Goal: Task Accomplishment & Management: Complete application form

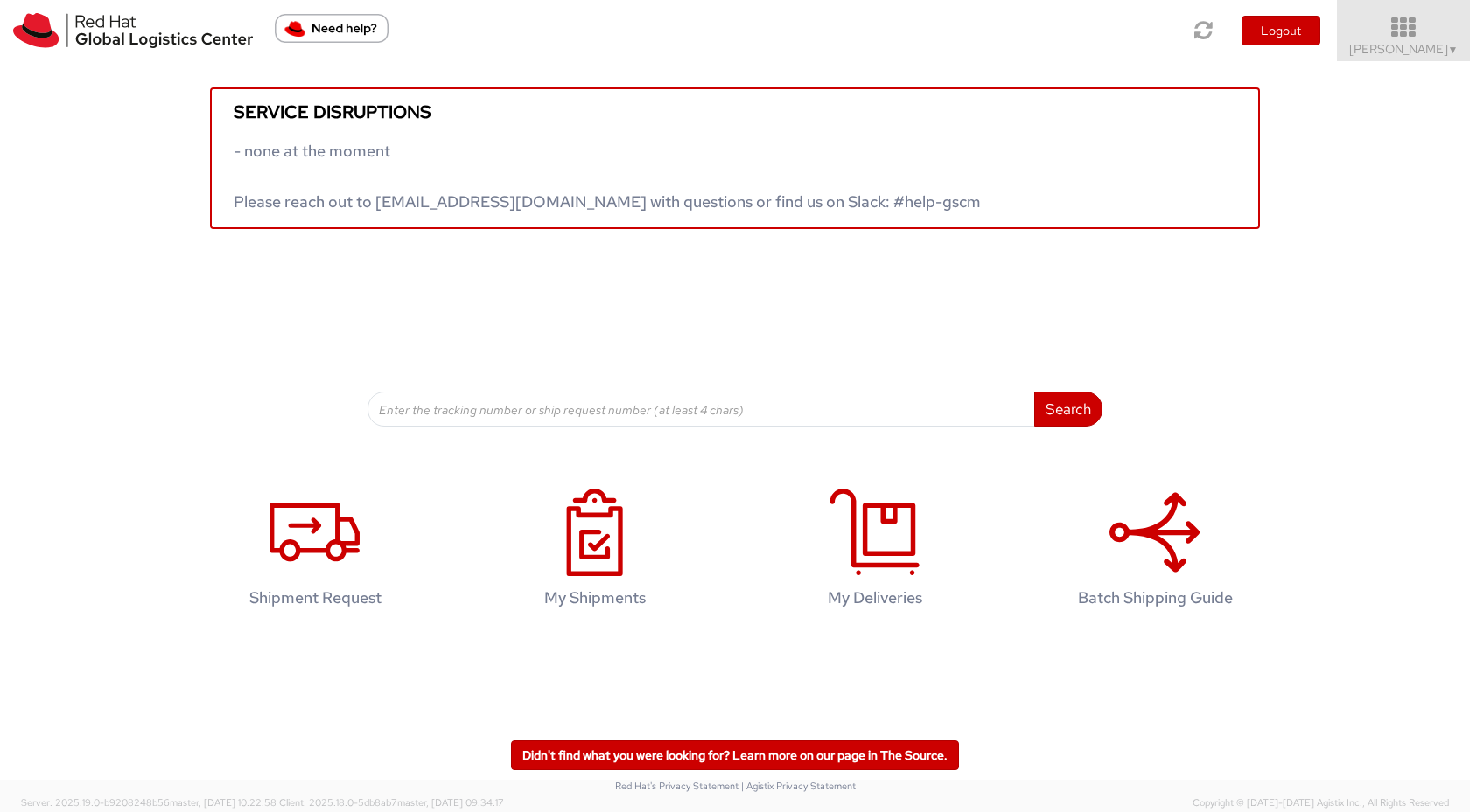
click at [1423, 30] on icon at bounding box center [1404, 28] width 153 height 25
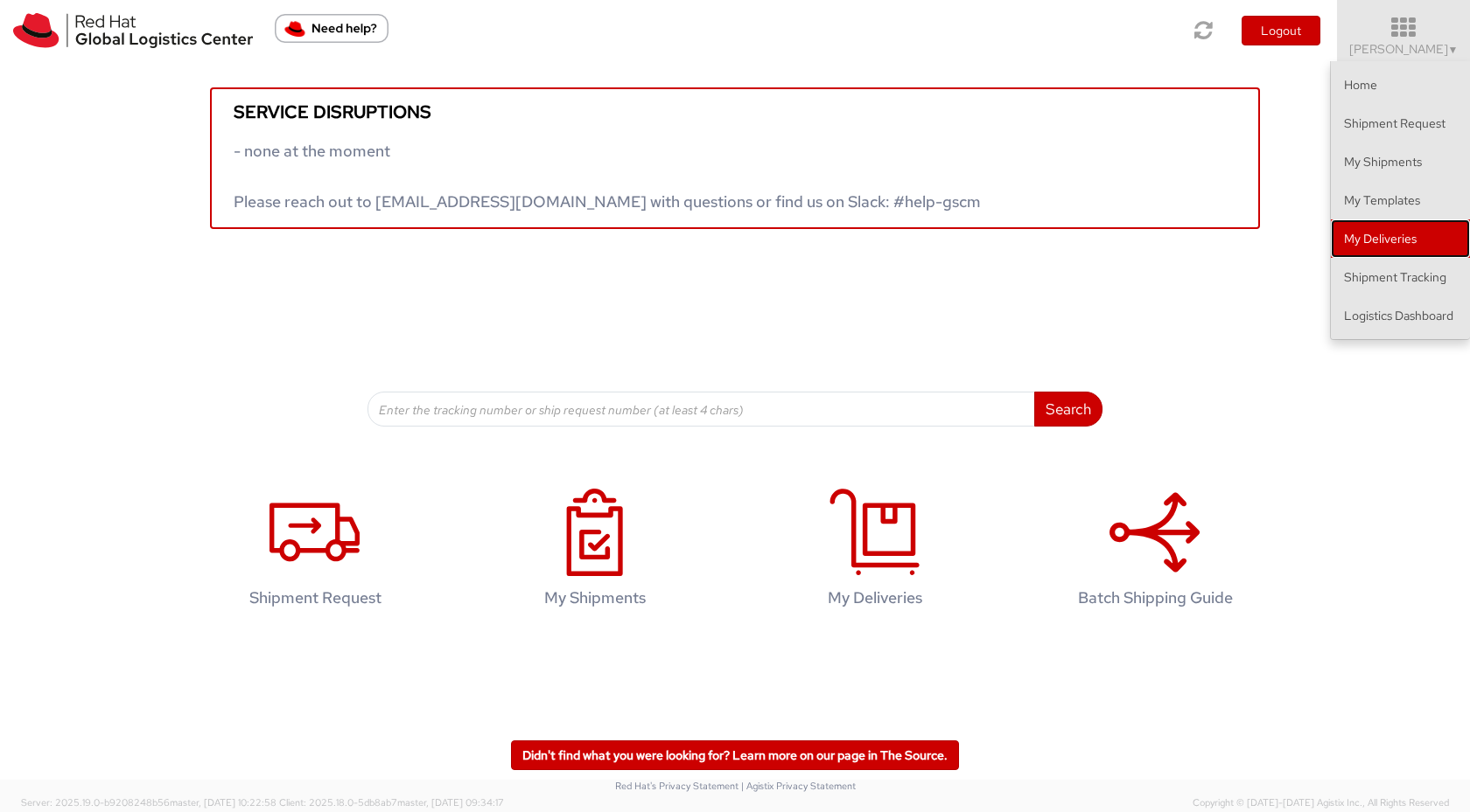
click at [1384, 246] on link "My Deliveries" at bounding box center [1400, 238] width 139 height 38
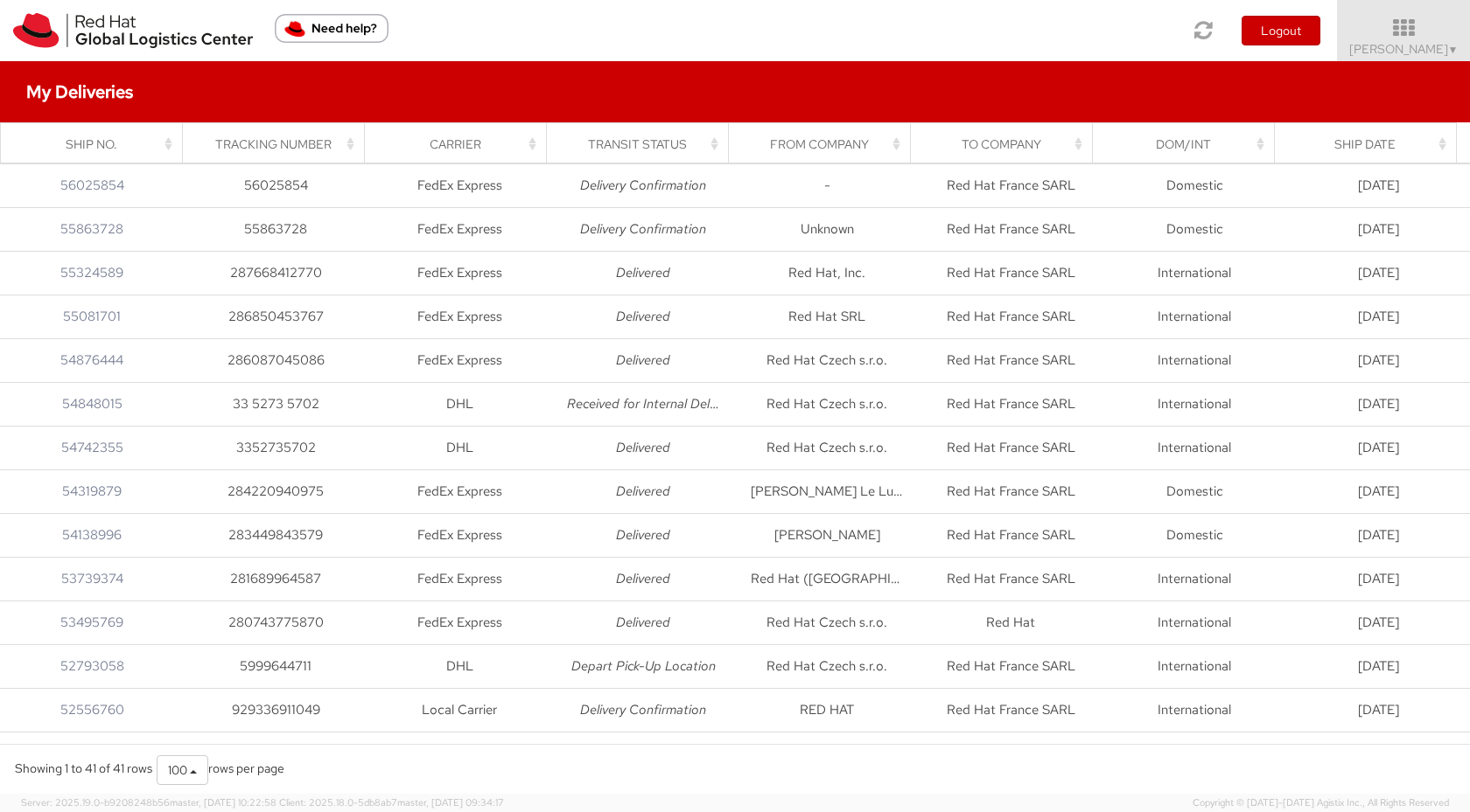
click at [249, 133] on th "Tracking Number" at bounding box center [273, 144] width 182 height 42
click at [250, 144] on div "Tracking Number" at bounding box center [278, 144] width 161 height 18
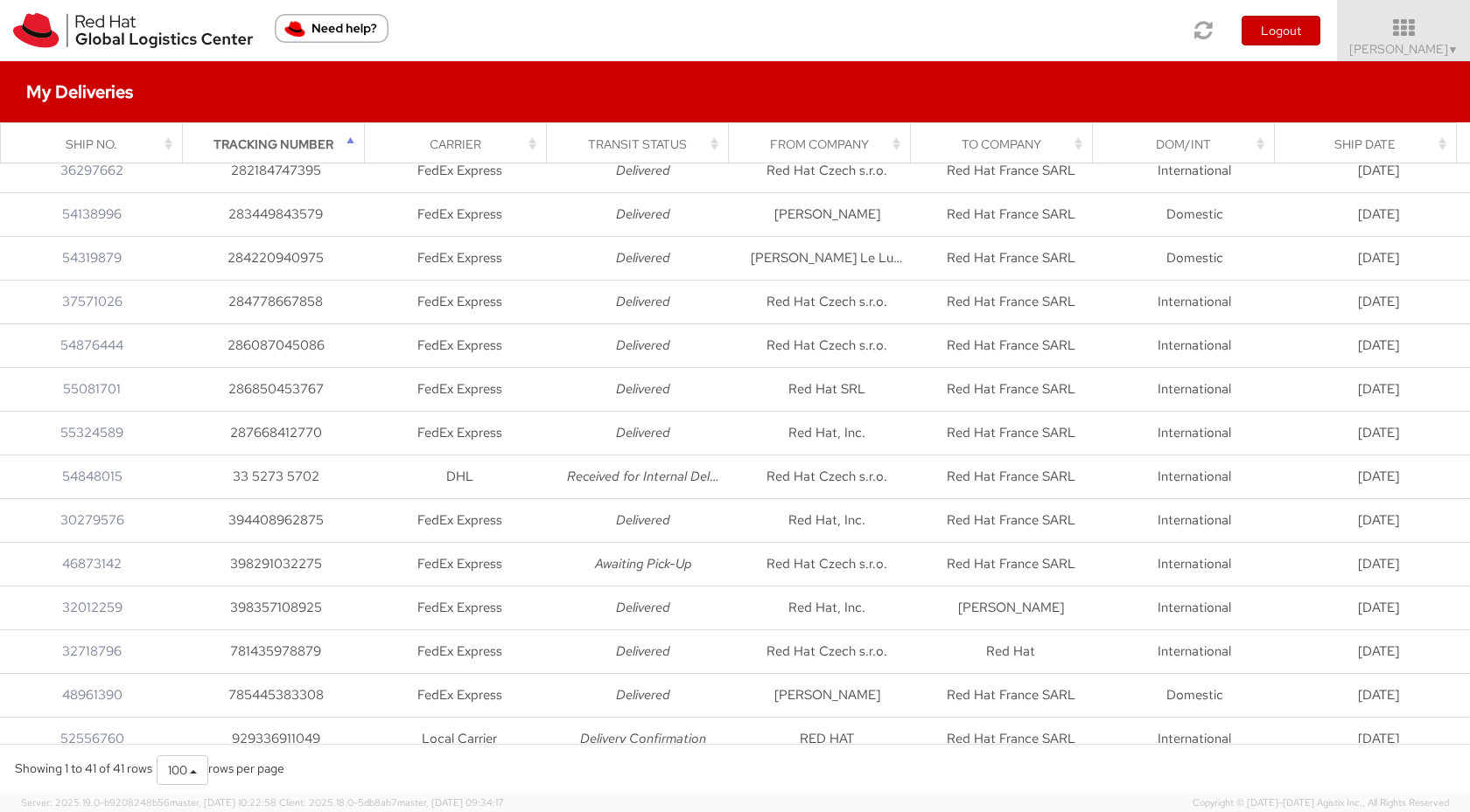
scroll to position [1213, 0]
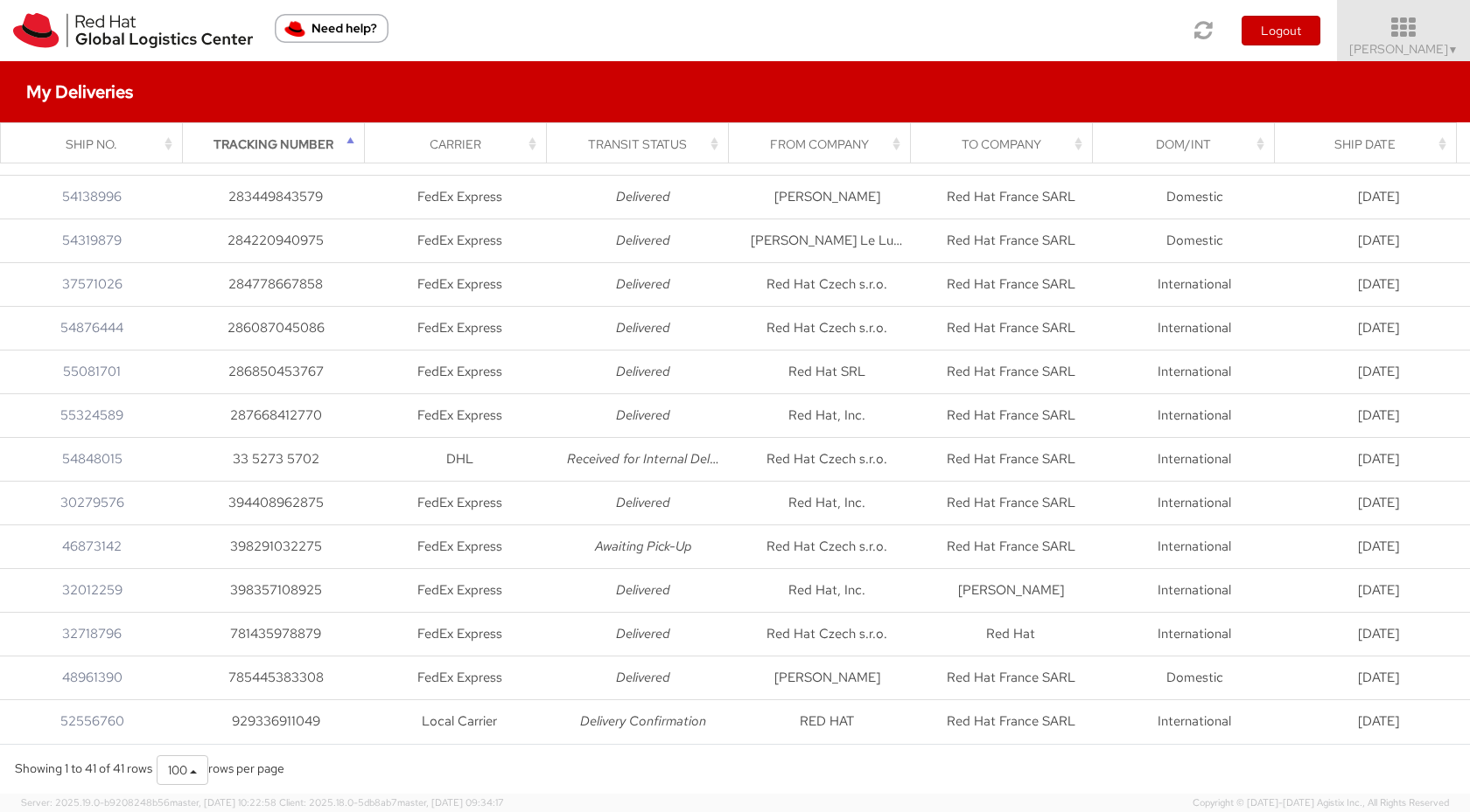
click at [1452, 45] on span "▼" at bounding box center [1453, 49] width 11 height 14
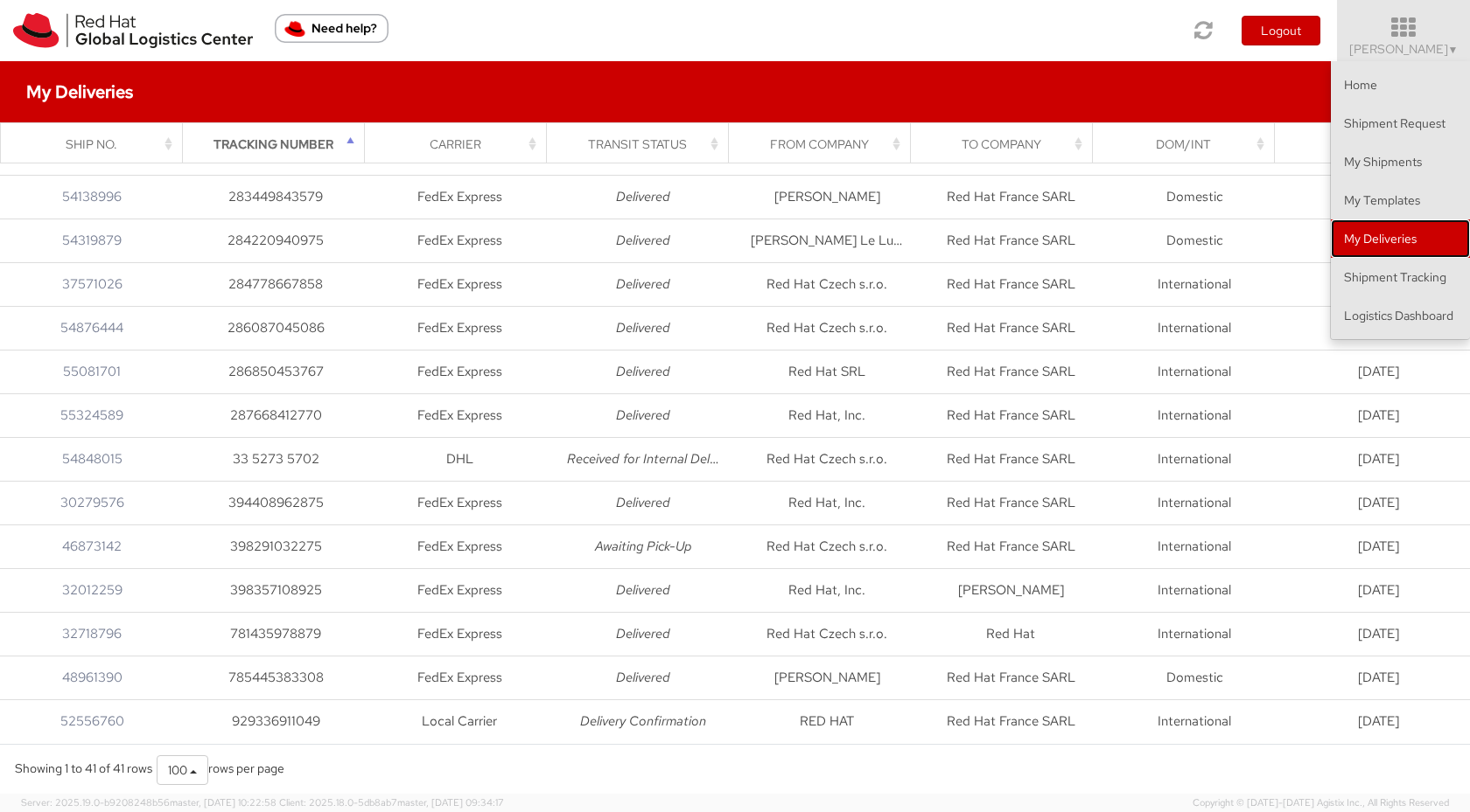
click at [1390, 241] on link "My Deliveries" at bounding box center [1400, 238] width 139 height 38
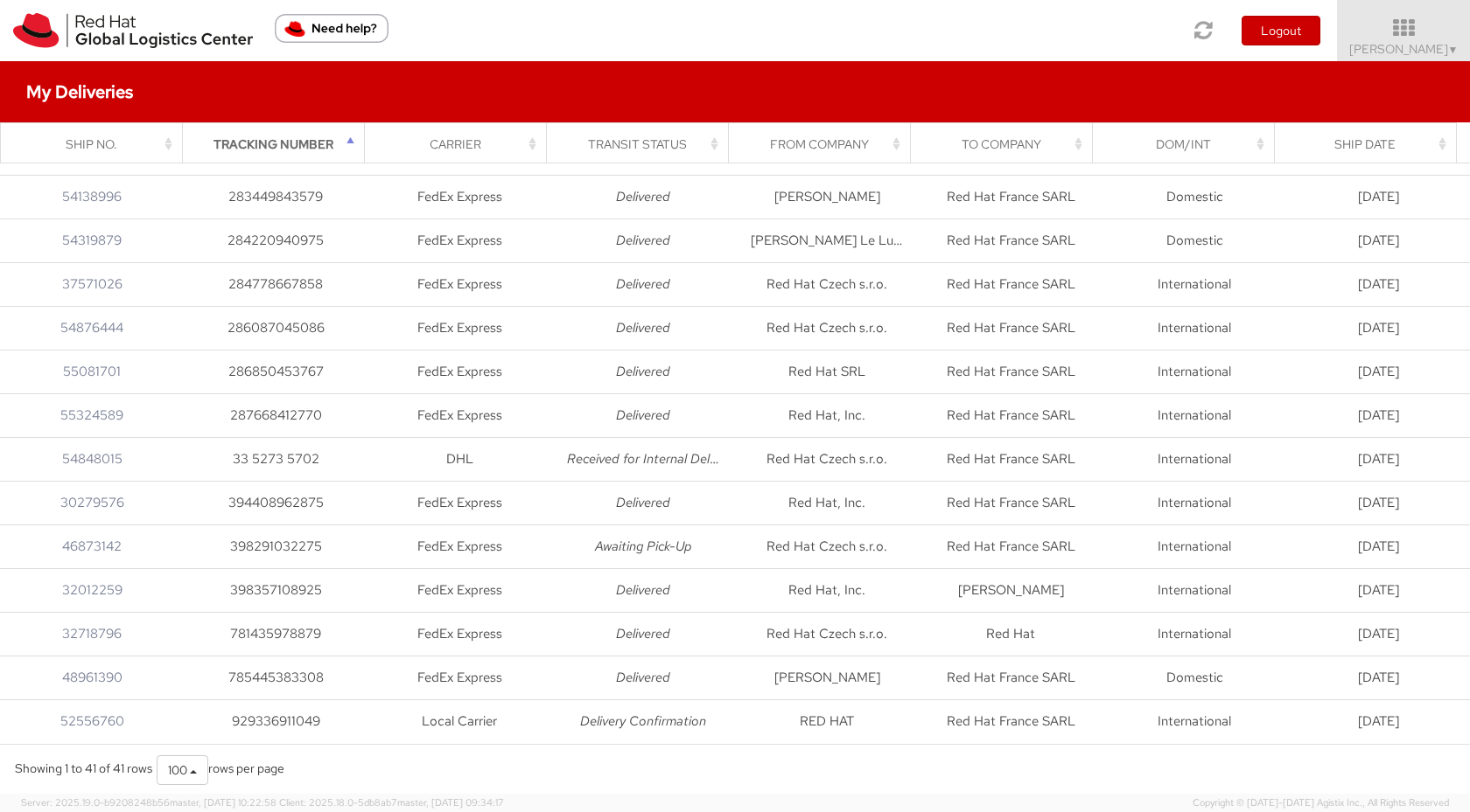
click at [117, 145] on div "Ship No." at bounding box center [97, 144] width 161 height 18
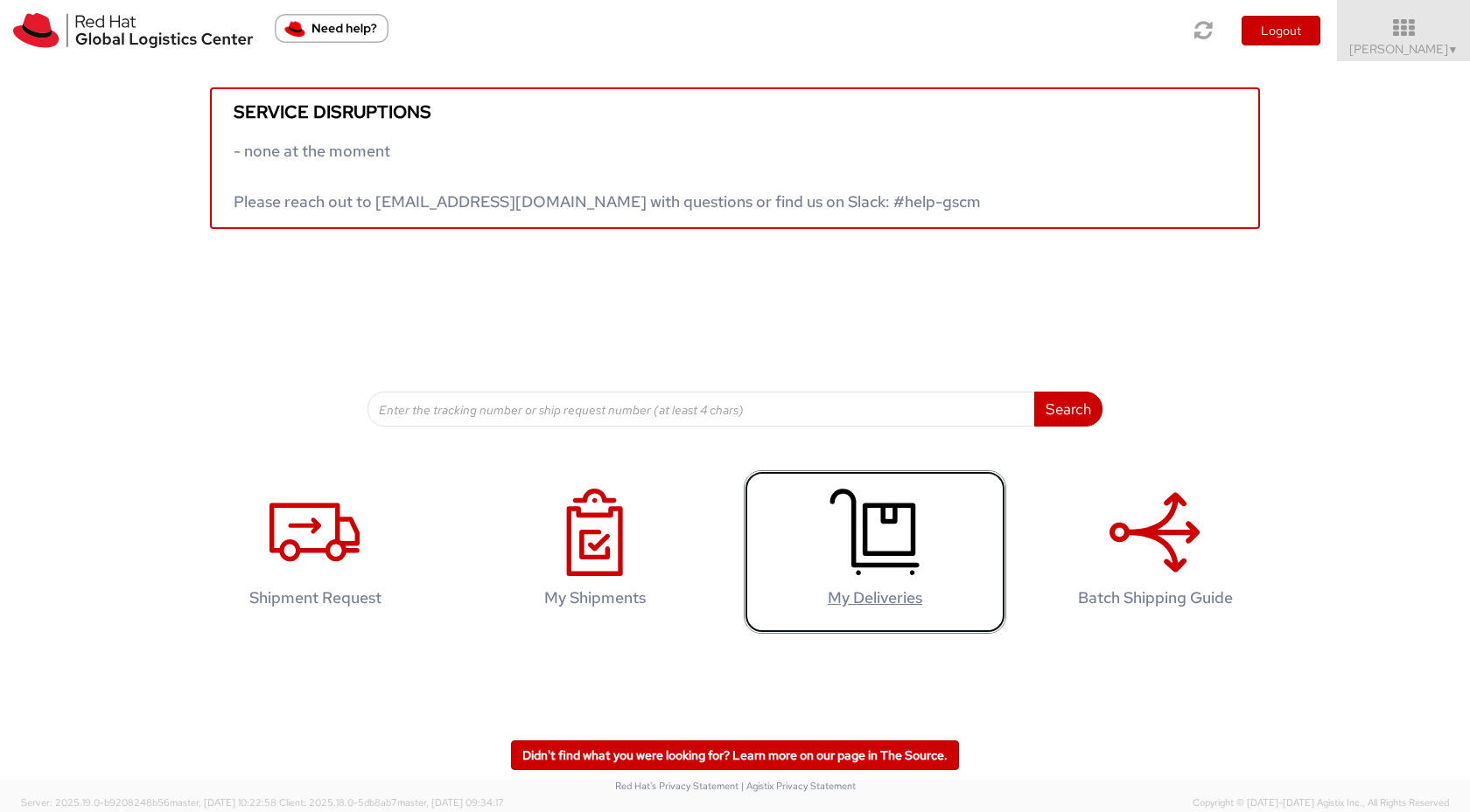
click at [874, 543] on icon at bounding box center [874, 532] width 90 height 88
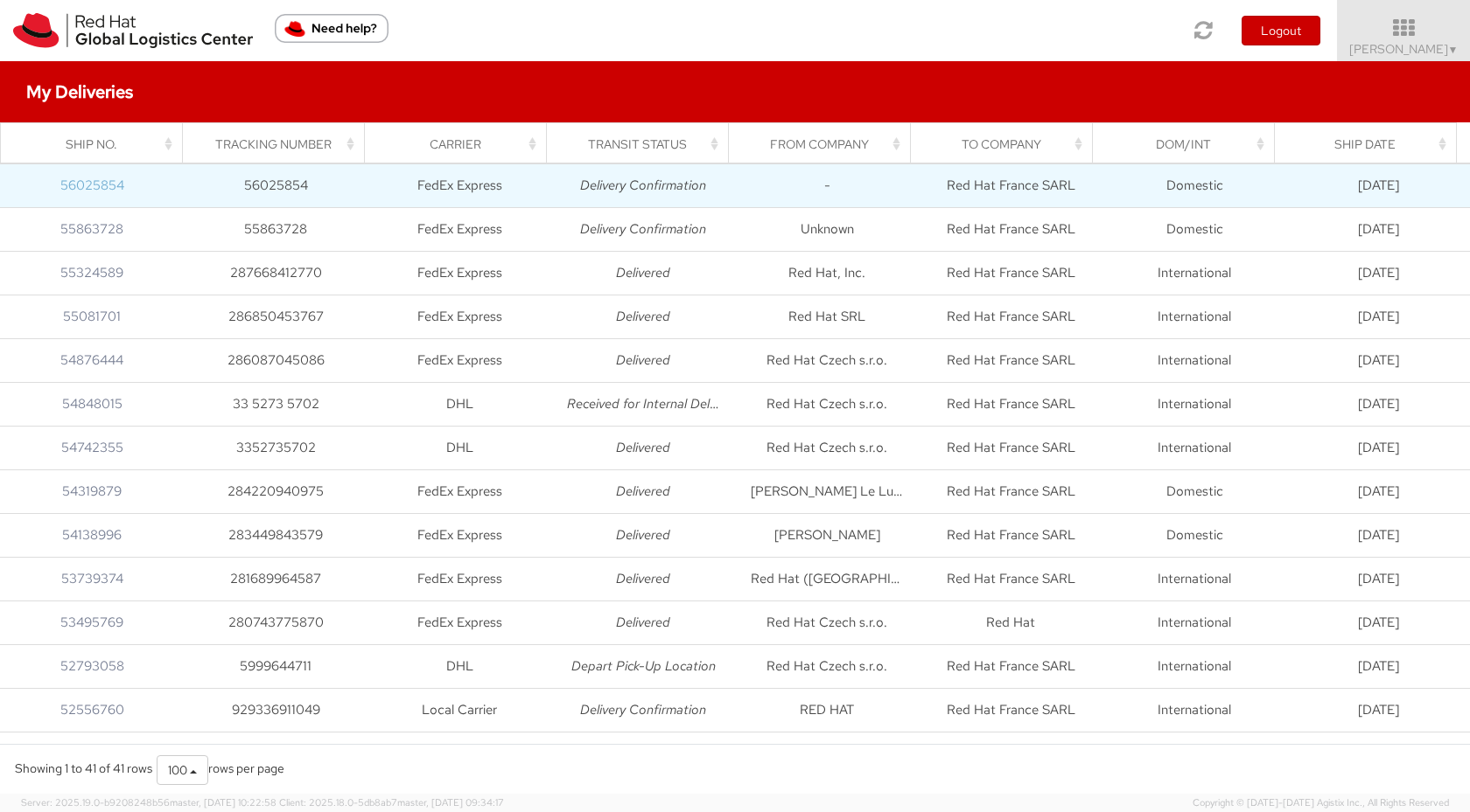
click at [96, 185] on link "56025854" at bounding box center [92, 185] width 64 height 18
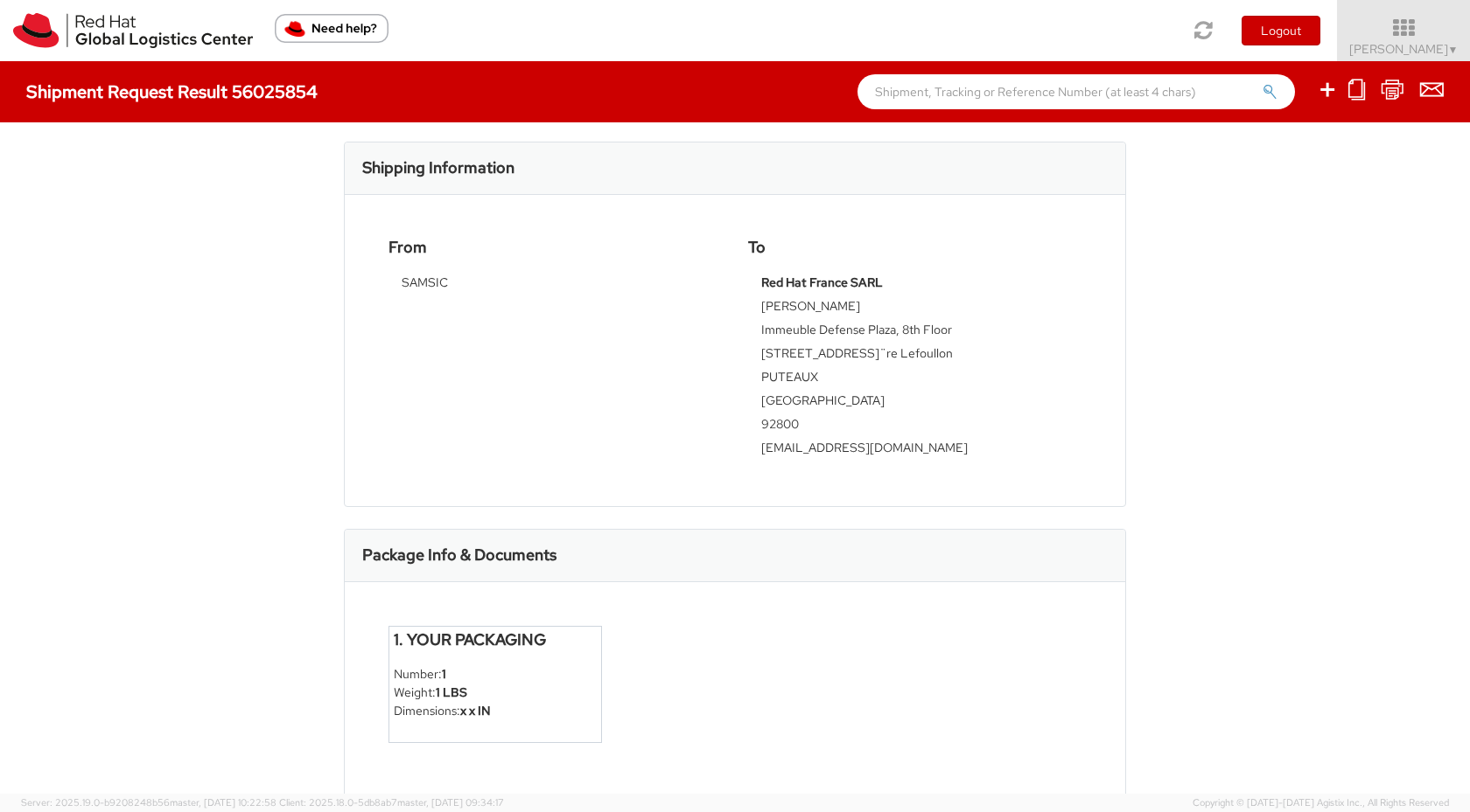
scroll to position [415, 0]
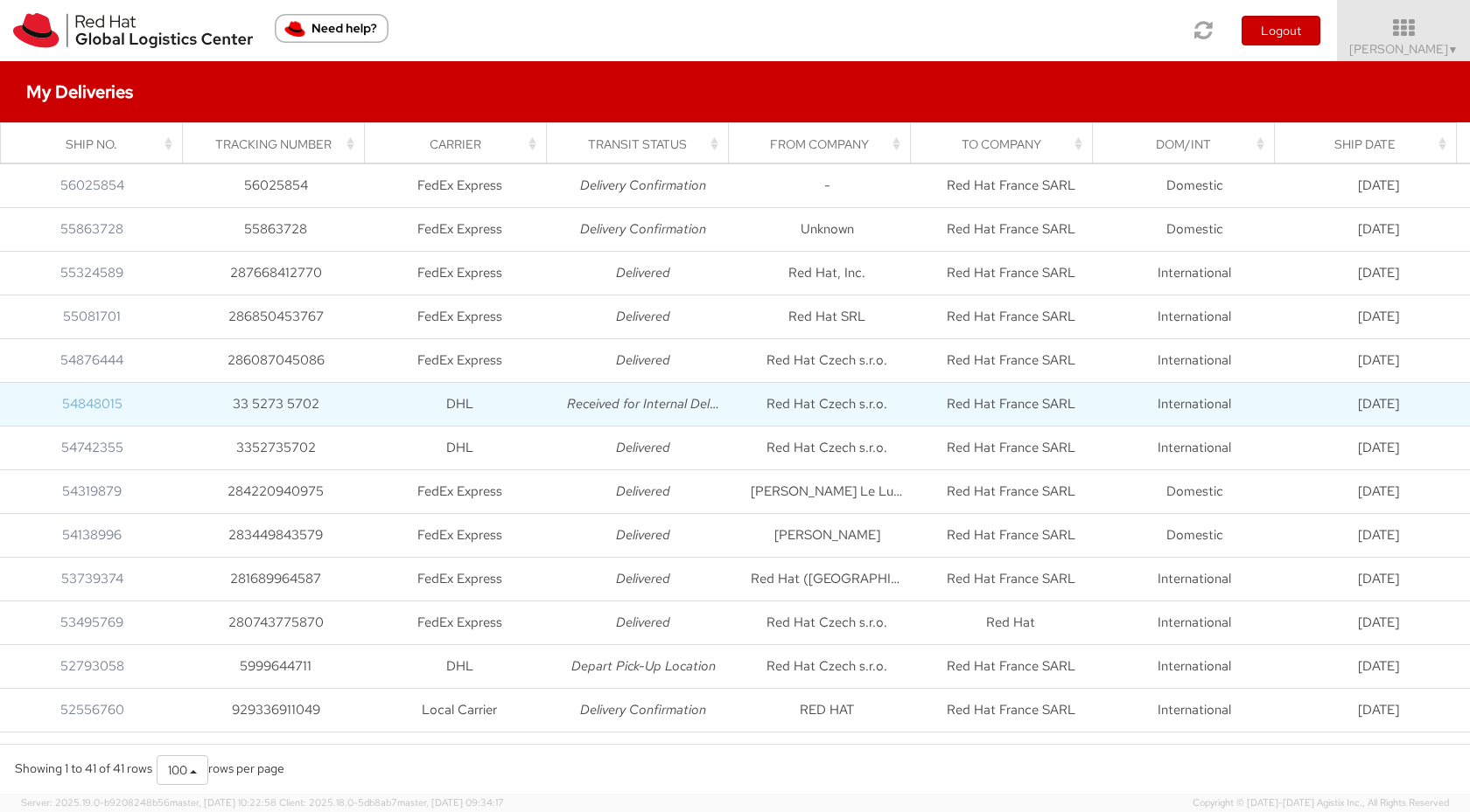
click at [86, 405] on link "54848015" at bounding box center [92, 405] width 60 height 18
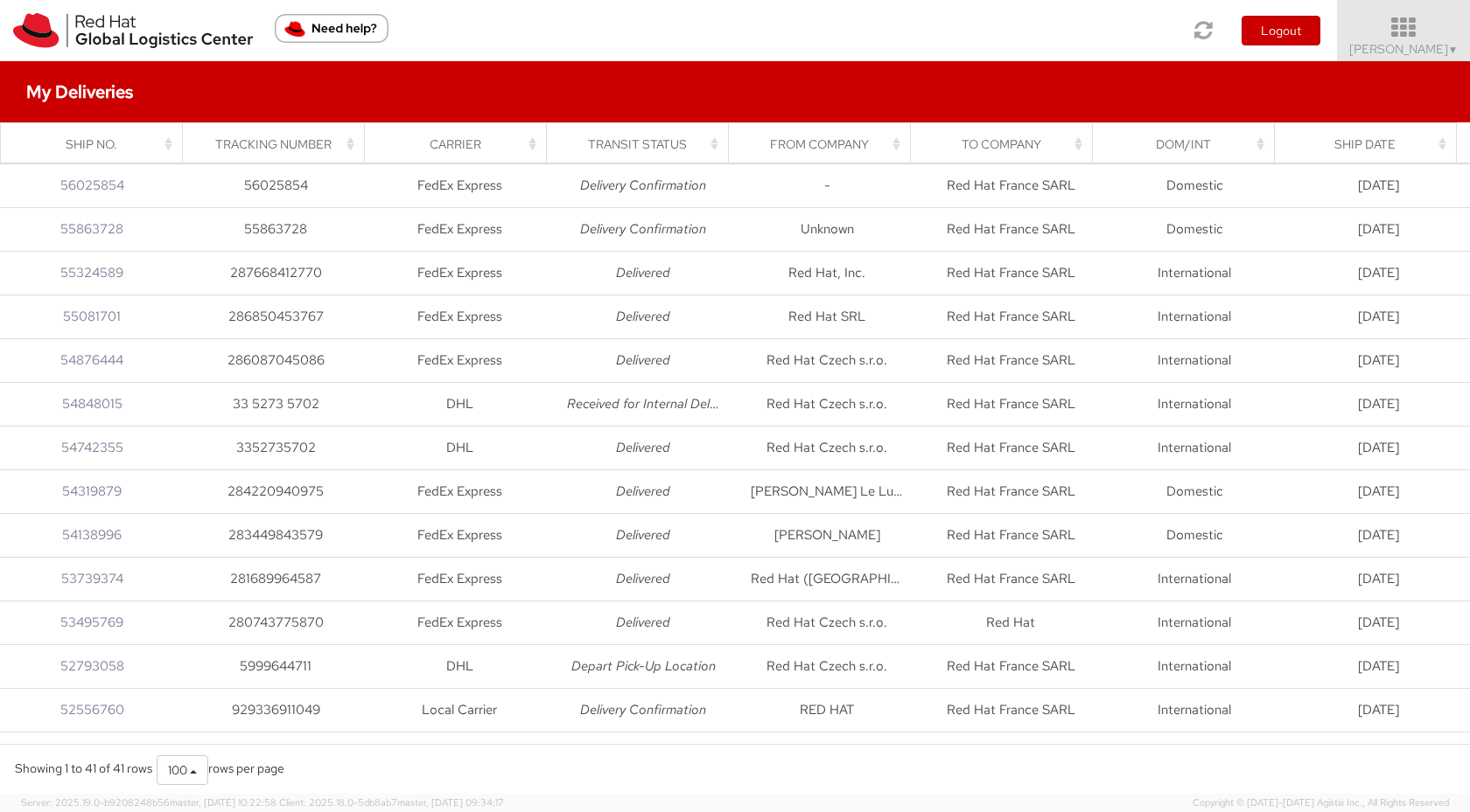
click at [1417, 32] on icon at bounding box center [1404, 28] width 153 height 25
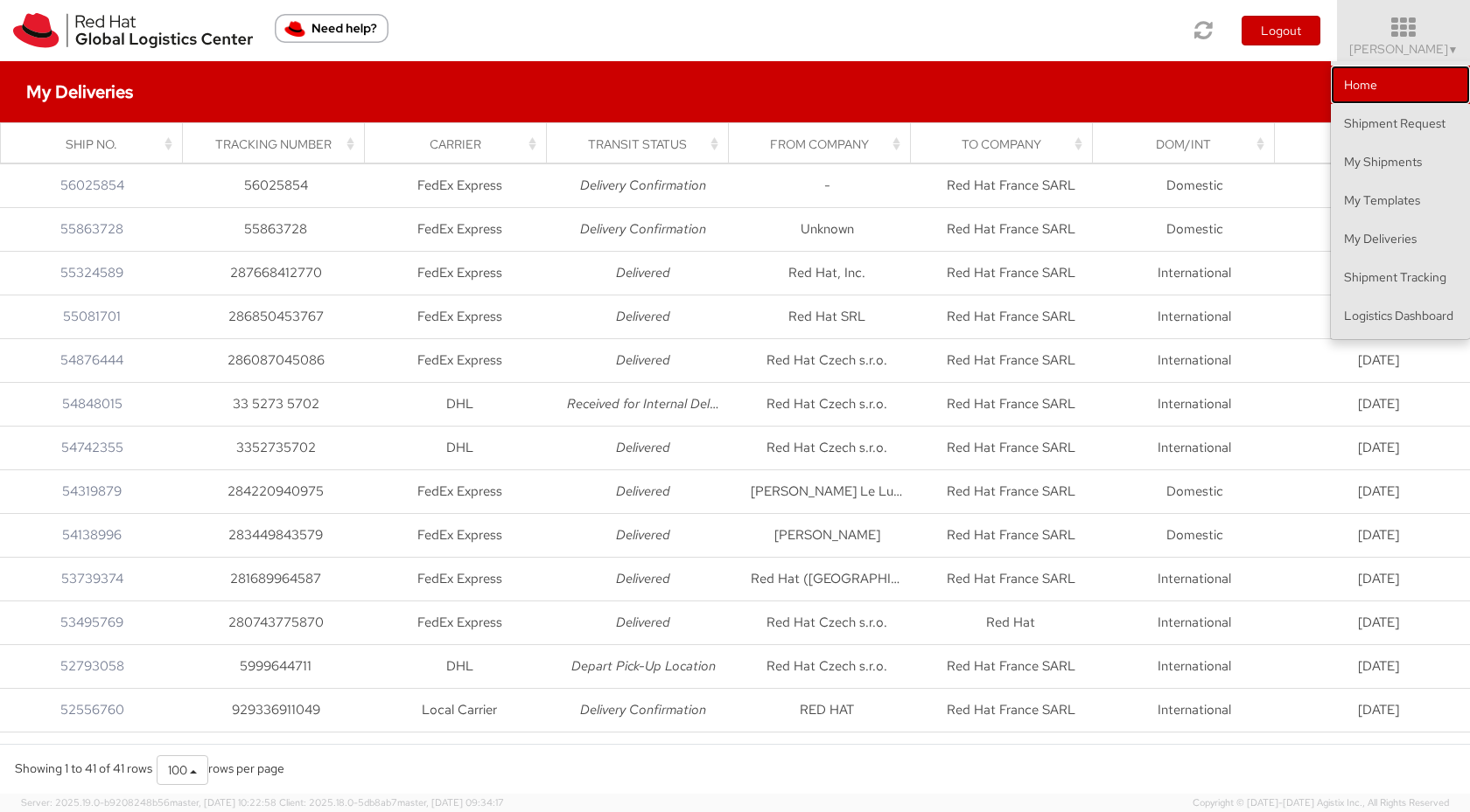
click at [1355, 80] on link "Home" at bounding box center [1400, 84] width 139 height 38
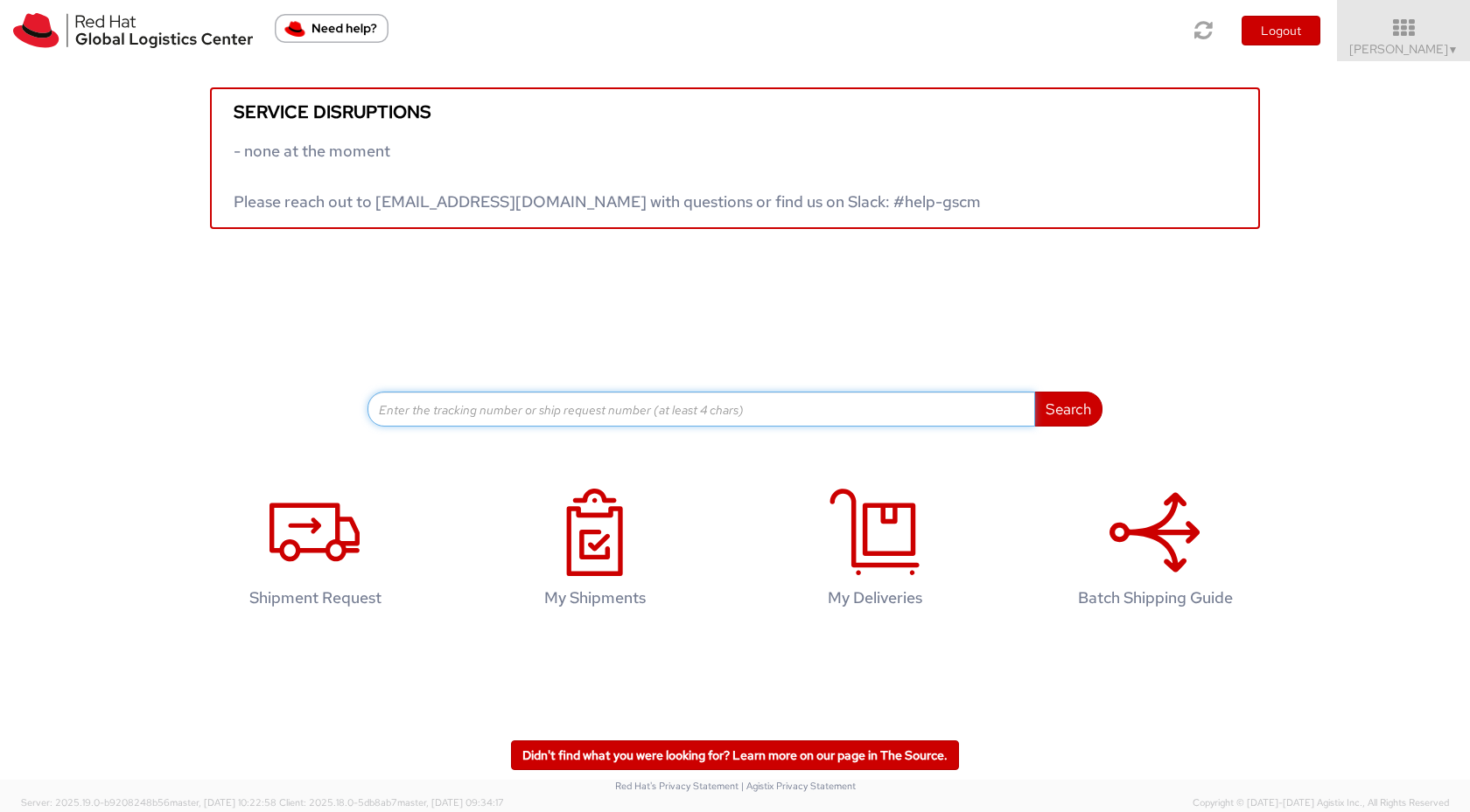
click at [564, 408] on input at bounding box center [701, 408] width 667 height 35
type input "1305108302"
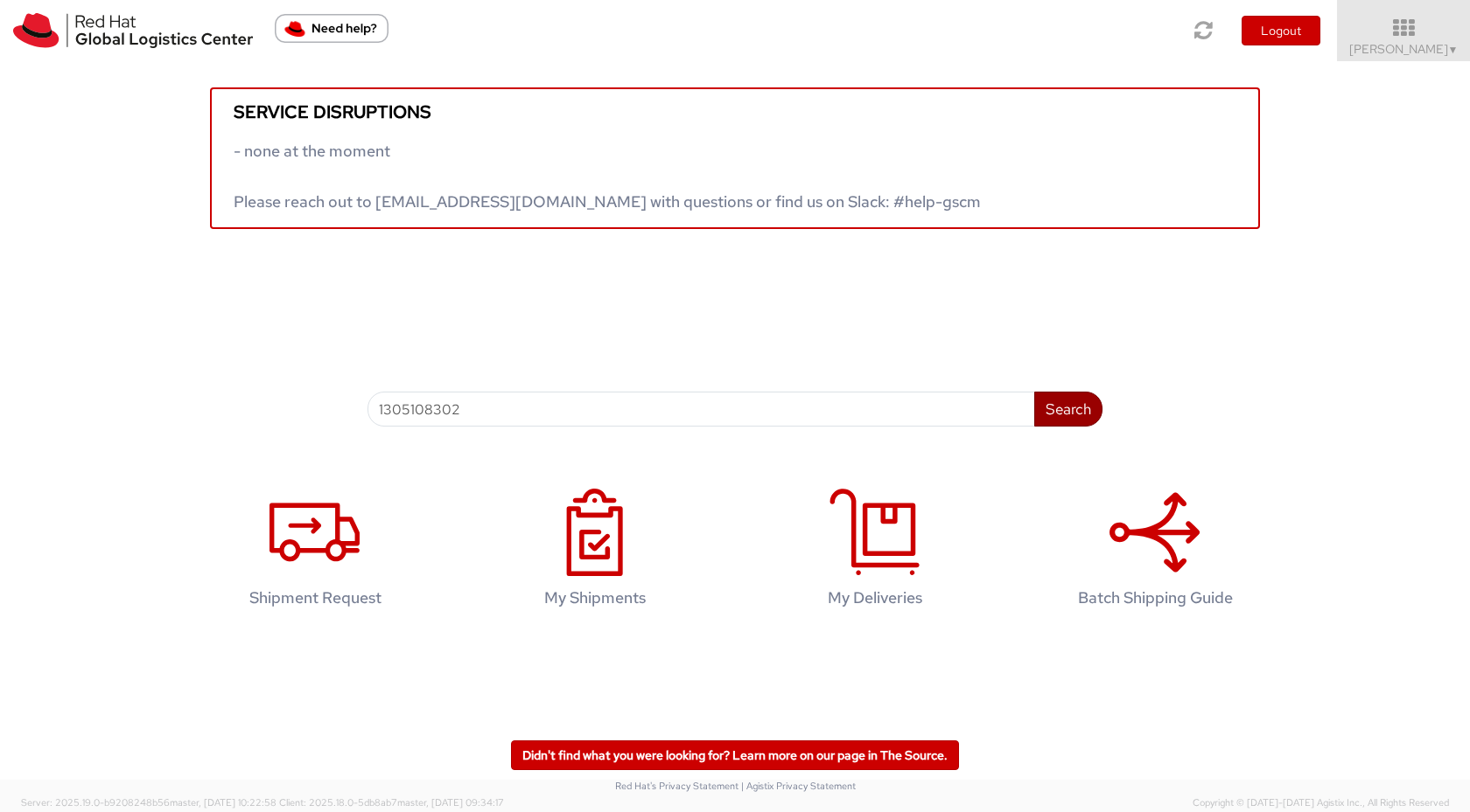
drag, startPoint x: 1064, startPoint y: 419, endPoint x: 1061, endPoint y: 406, distance: 13.3
click at [1061, 406] on button "Search" at bounding box center [1068, 408] width 68 height 35
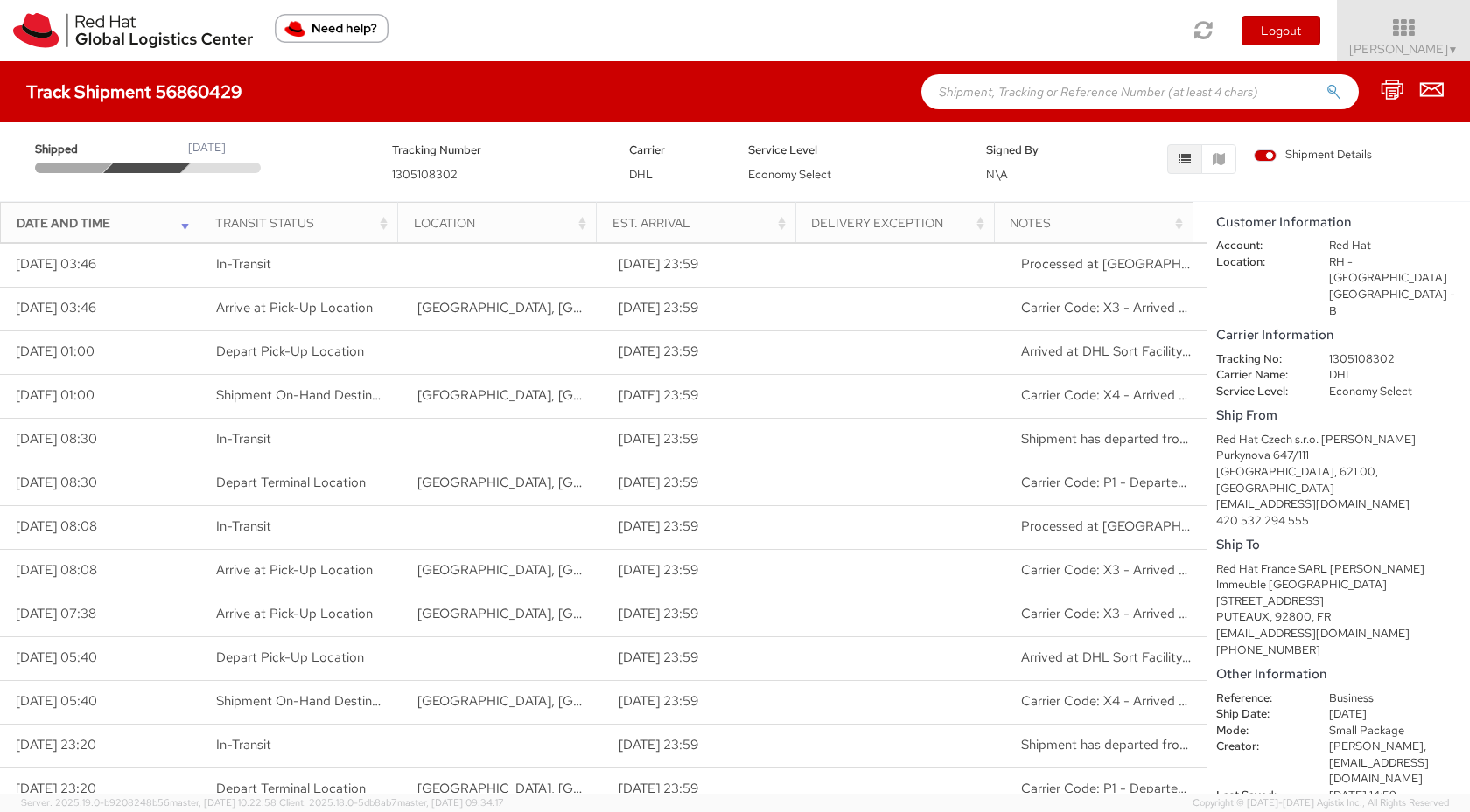
click at [1342, 513] on div "420 532 294 555" at bounding box center [1339, 521] width 245 height 17
click at [1312, 158] on span "Shipment Details" at bounding box center [1313, 155] width 118 height 17
click at [0, 0] on input "Shipment Details" at bounding box center [0, 0] width 0 height 0
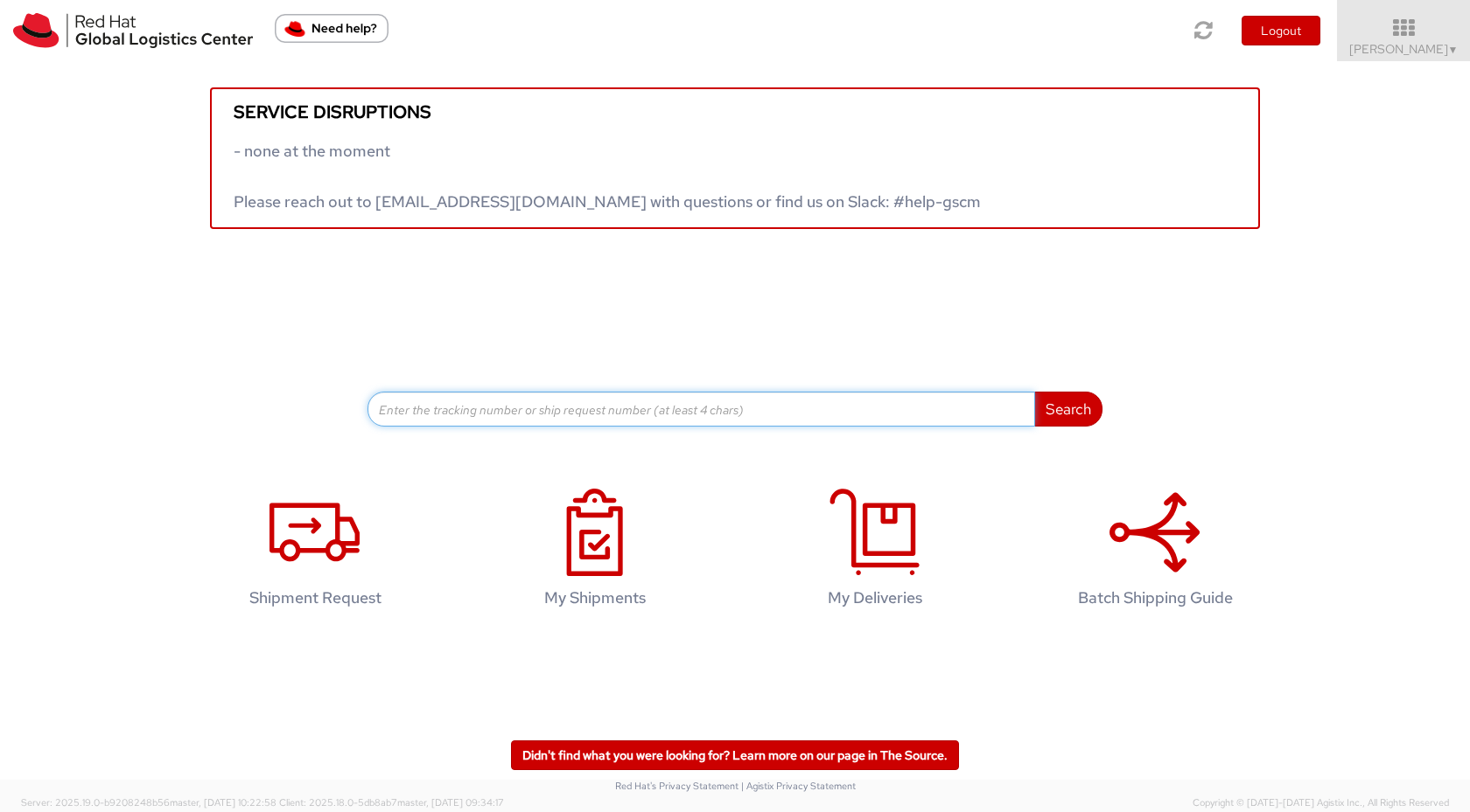
click at [484, 403] on input at bounding box center [701, 408] width 667 height 35
drag, startPoint x: 477, startPoint y: 417, endPoint x: 357, endPoint y: 409, distance: 120.3
click at [331, 409] on div "Service disruptions - none at the moment Please reach out to globallogistics@re…" at bounding box center [735, 244] width 1470 height 365
type input "1305108302"
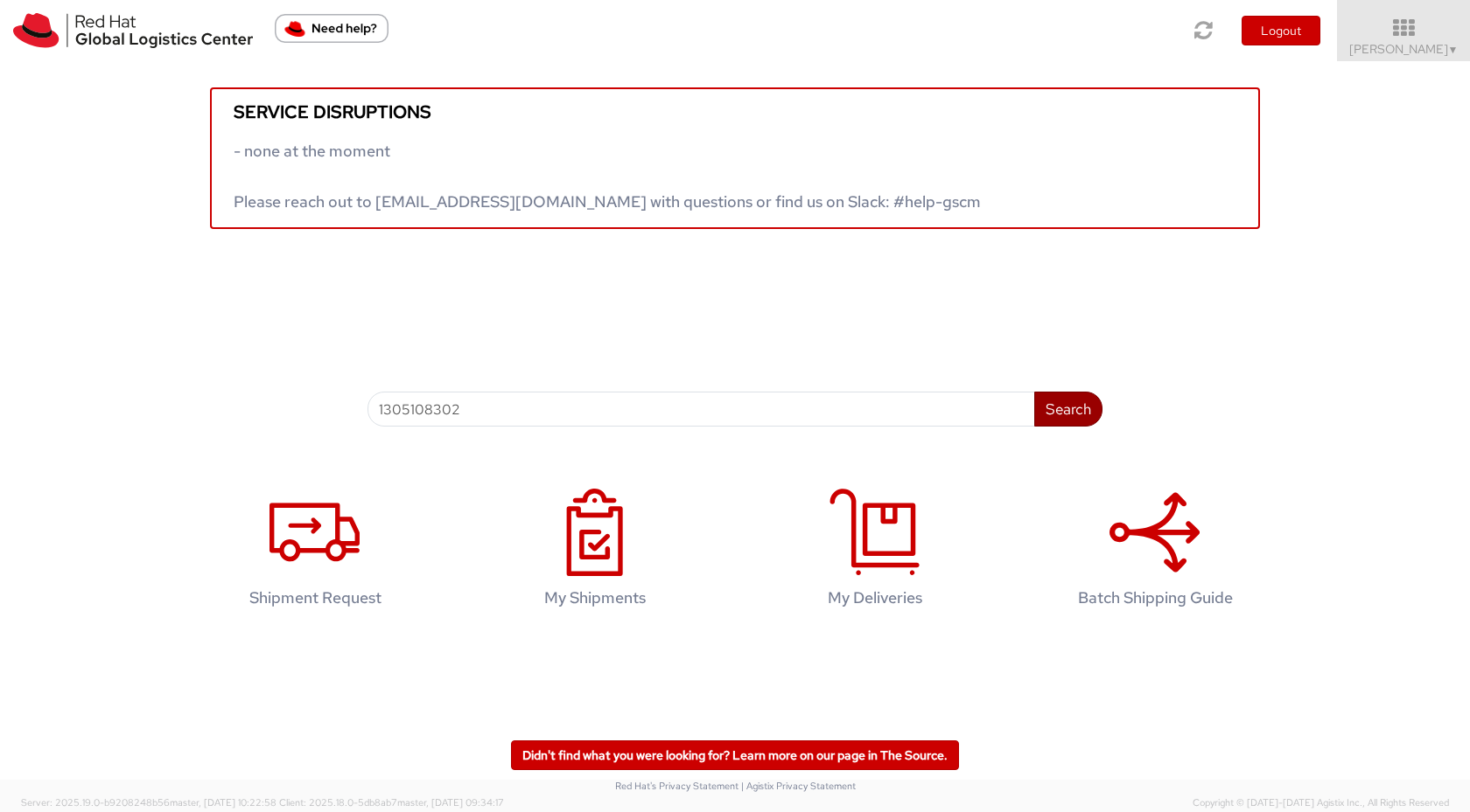
click at [1083, 404] on button "Search" at bounding box center [1068, 408] width 68 height 35
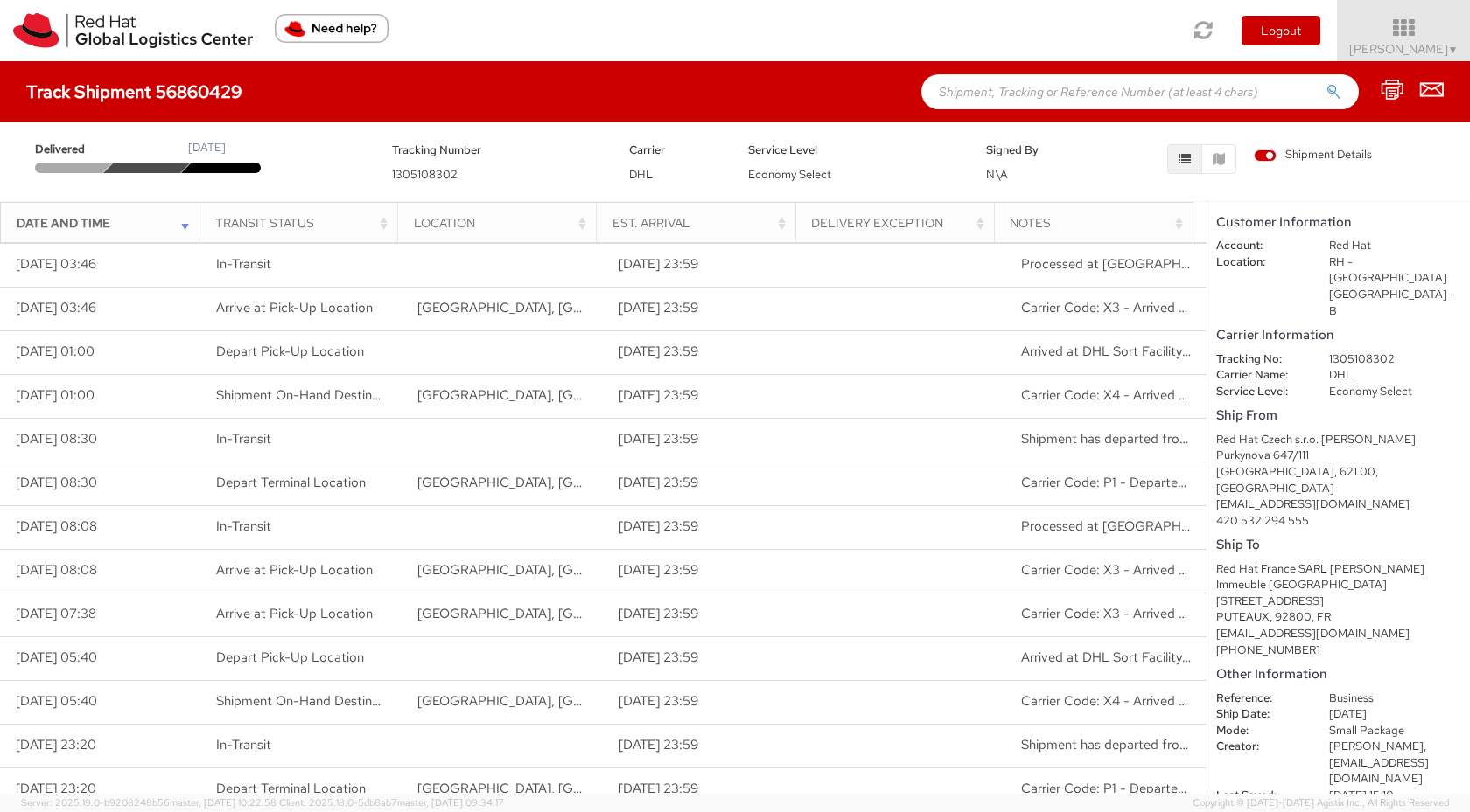
paste input "1305108302"
type input "1305108302"
click at [1330, 92] on icon "submit" at bounding box center [1334, 92] width 15 height 16
click at [1329, 92] on icon "submit" at bounding box center [1334, 92] width 15 height 16
click at [150, 165] on div at bounding box center [148, 168] width 89 height 11
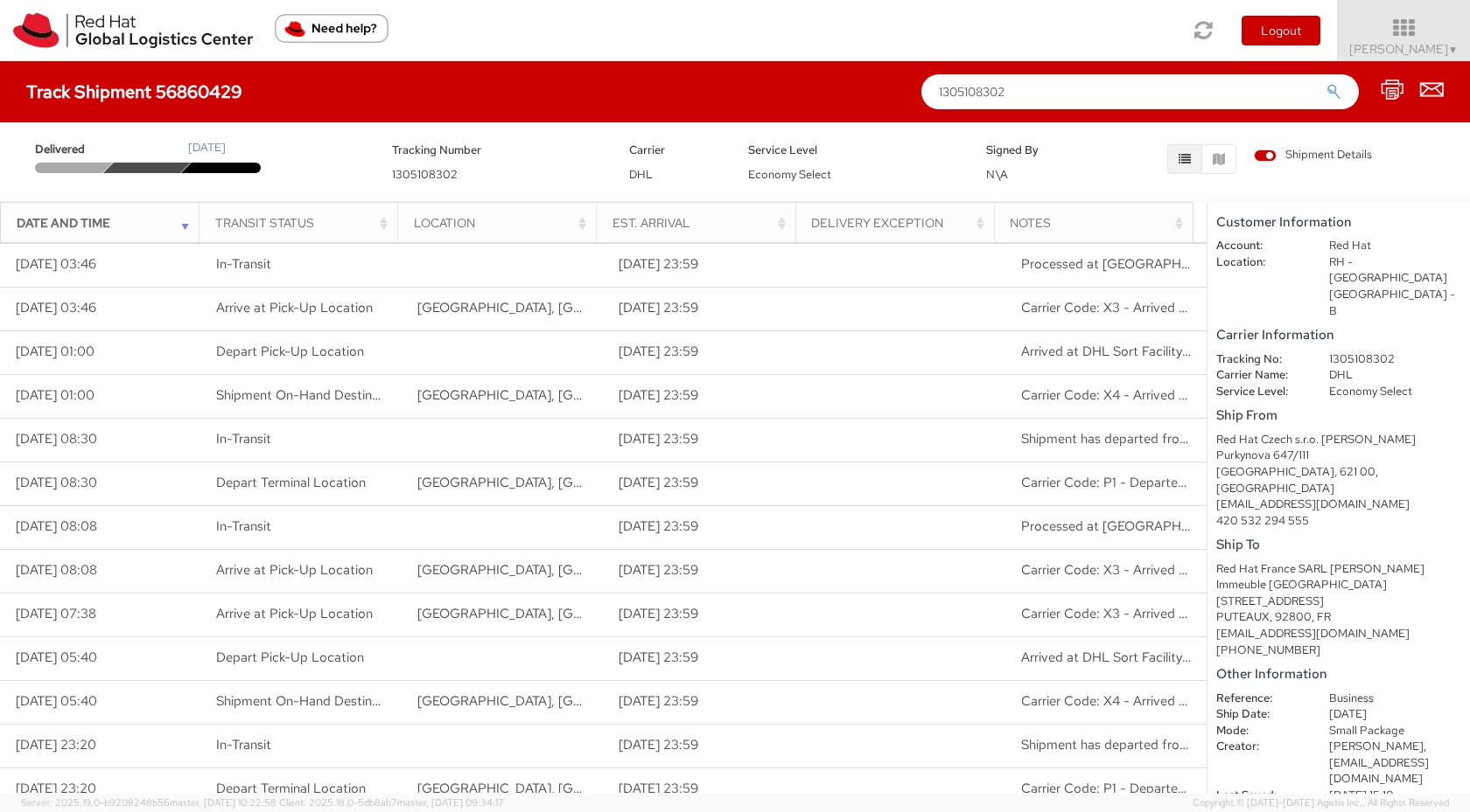
click at [244, 168] on div at bounding box center [225, 168] width 89 height 11
click at [1278, 404] on div "Ship From Red Hat Czech s.r.o. Mackenzie Smit Purkynova 647/111 BRNO, 621 00, C…" at bounding box center [1339, 466] width 245 height 125
click at [1190, 157] on icon "button" at bounding box center [1185, 159] width 12 height 12
click at [1185, 160] on icon "button" at bounding box center [1185, 159] width 12 height 12
click at [1216, 161] on icon "button" at bounding box center [1218, 159] width 12 height 12
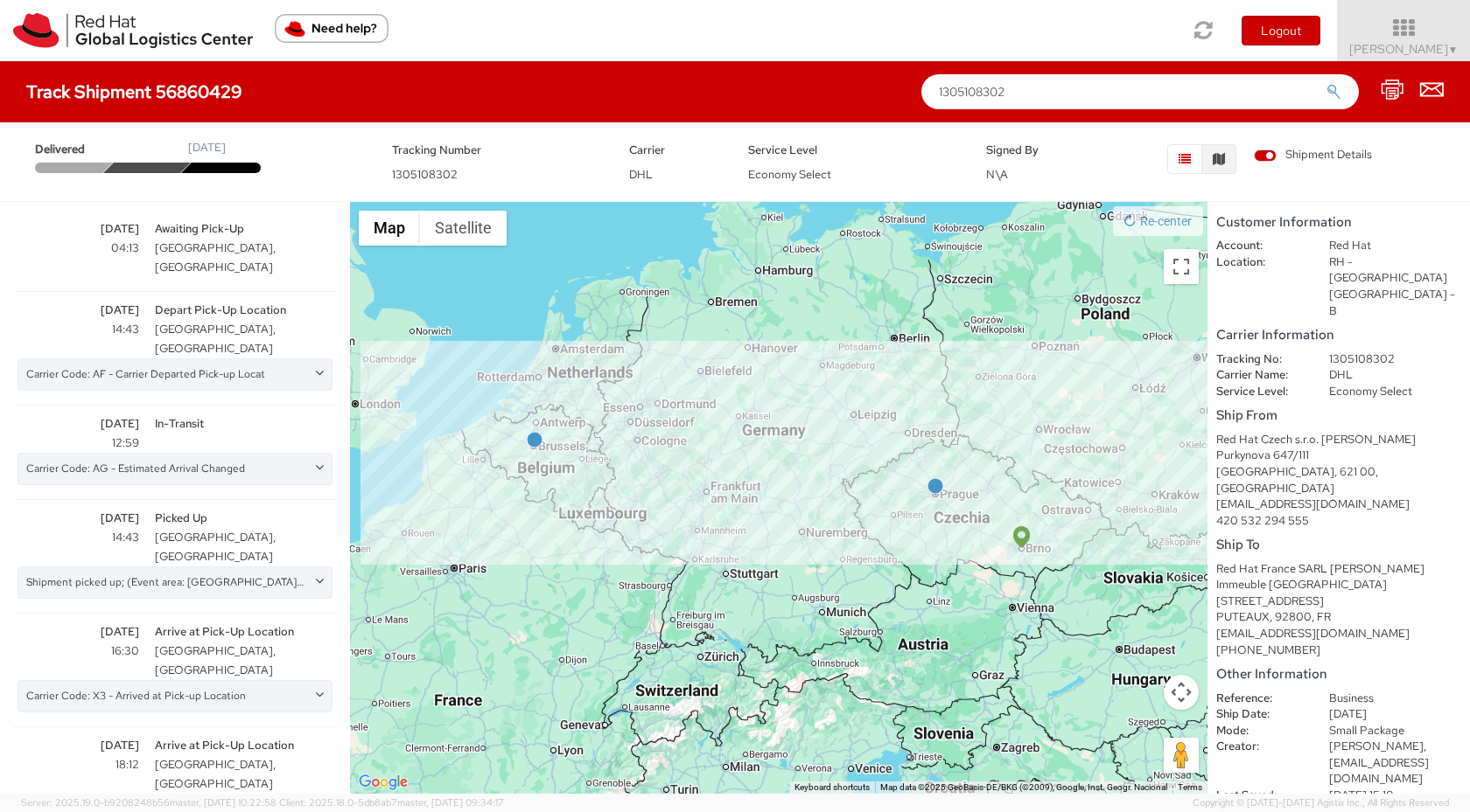
click at [1183, 161] on icon "button" at bounding box center [1185, 159] width 12 height 12
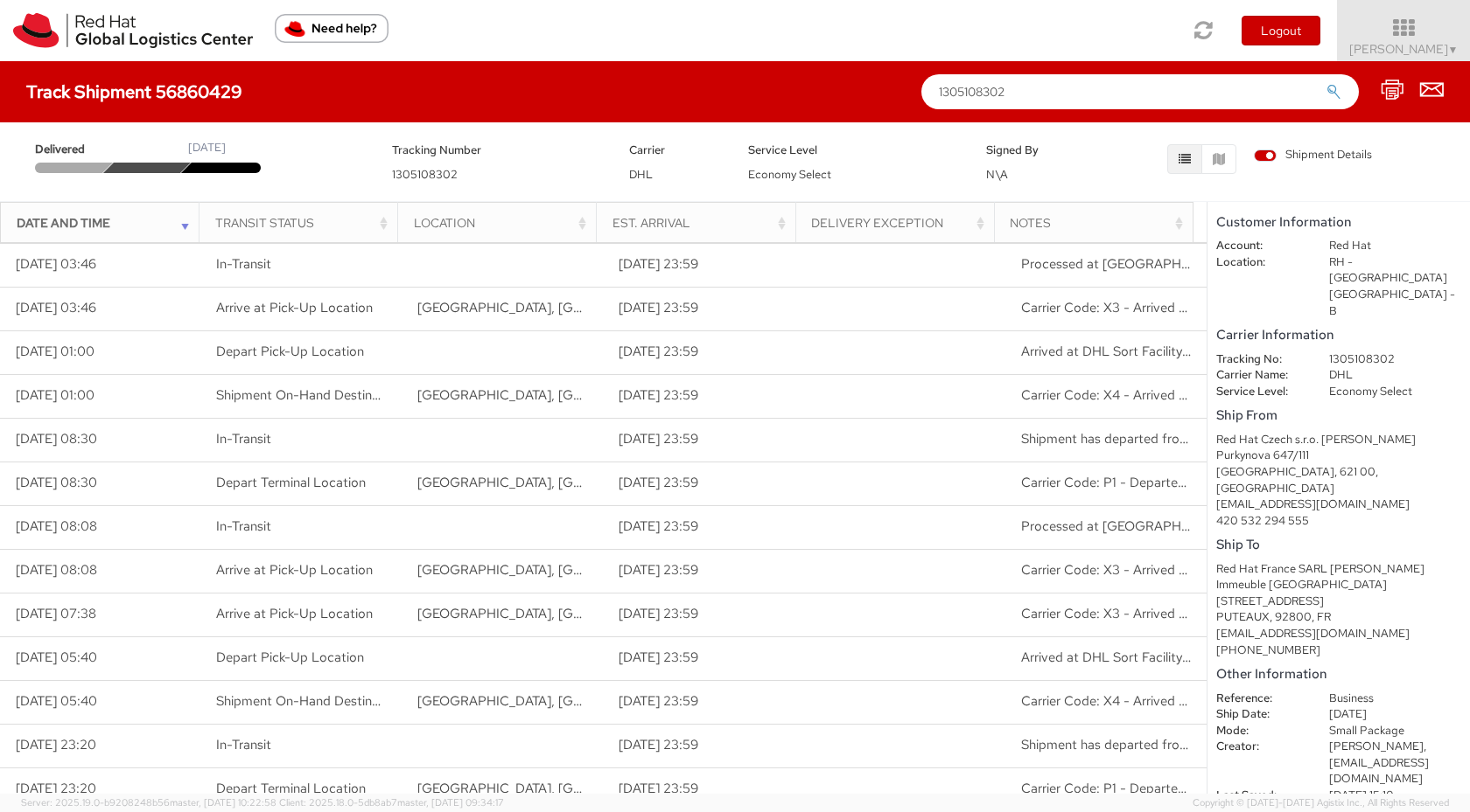
click at [1002, 161] on div "Signed By N\A" at bounding box center [1033, 162] width 119 height 43
click at [296, 81] on div "Track Shipment 56860429 1305108302" at bounding box center [735, 92] width 1470 height 61
drag, startPoint x: 296, startPoint y: 81, endPoint x: 249, endPoint y: 89, distance: 47.7
click at [249, 89] on div "Track Shipment 56860429 1305108302" at bounding box center [735, 92] width 1470 height 61
click at [268, 81] on div "Track Shipment 56860429 1305108302" at bounding box center [735, 92] width 1470 height 61
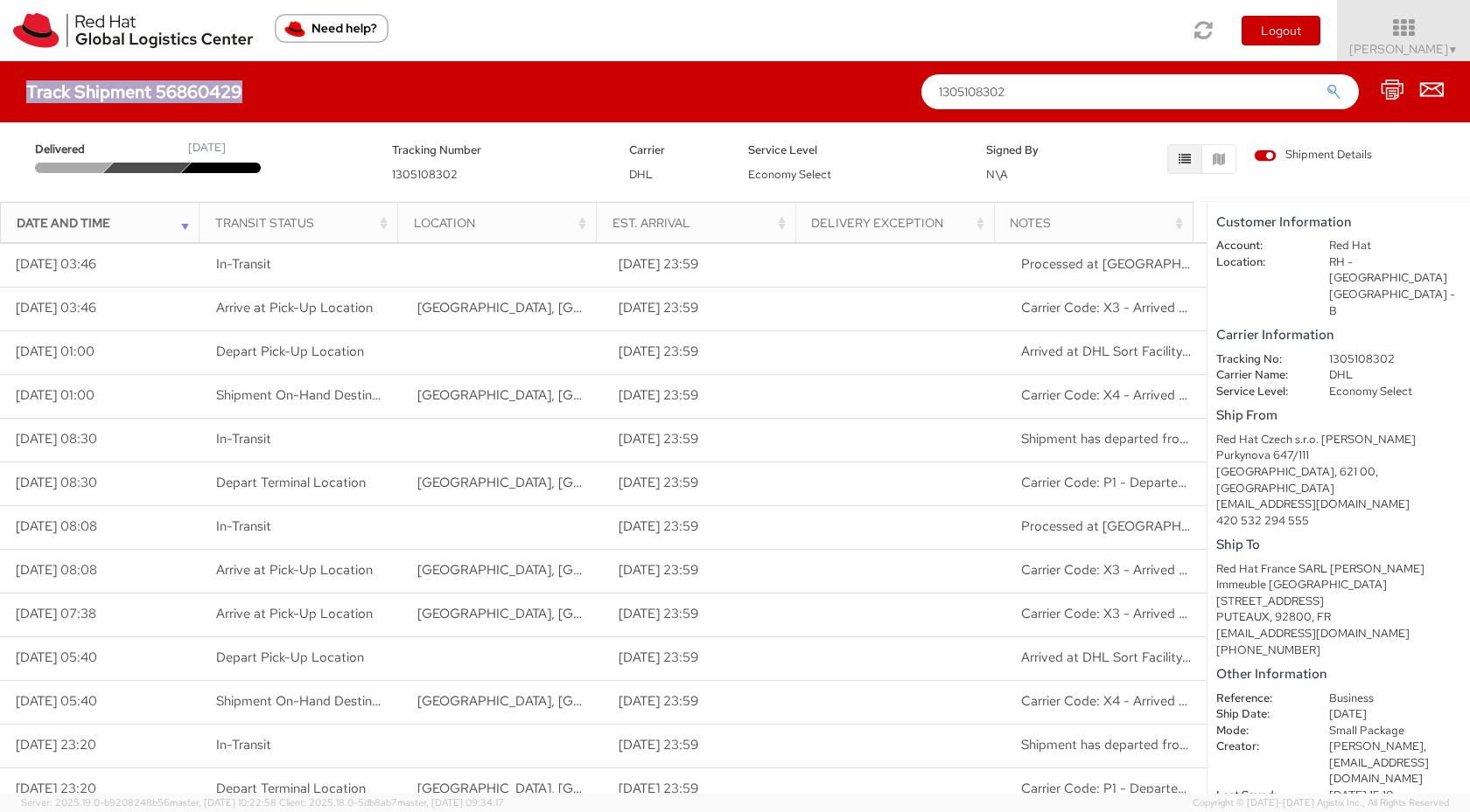
drag, startPoint x: 256, startPoint y: 88, endPoint x: 238, endPoint y: 87, distance: 18.0
click at [238, 87] on div "Track Shipment 56860429" at bounding box center [143, 91] width 234 height 19
copy h4 "Track Shipment 56860429"
click at [1425, 34] on icon at bounding box center [1404, 28] width 153 height 25
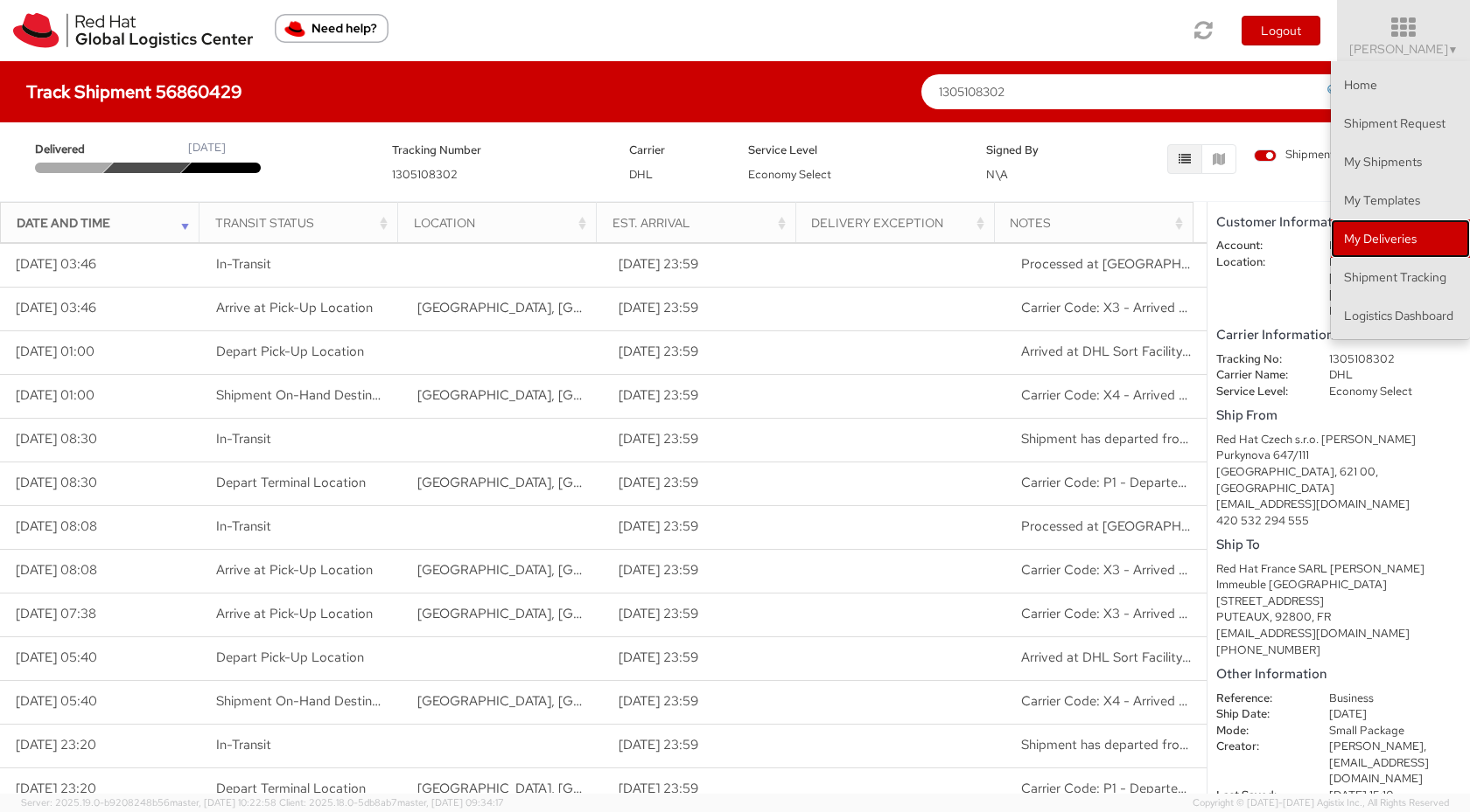
click at [1390, 240] on link "My Deliveries" at bounding box center [1400, 238] width 139 height 38
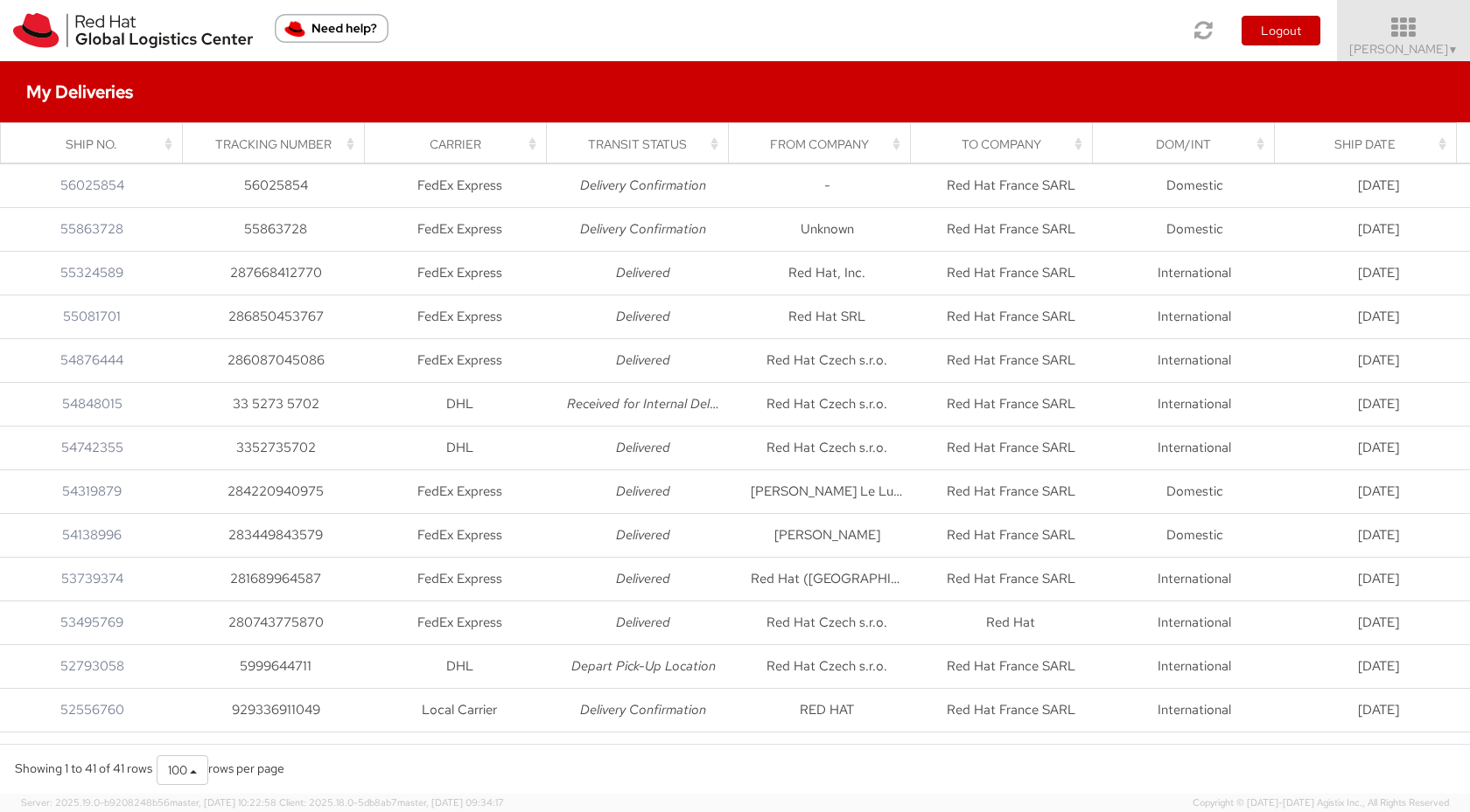
click at [1413, 27] on icon at bounding box center [1404, 28] width 153 height 25
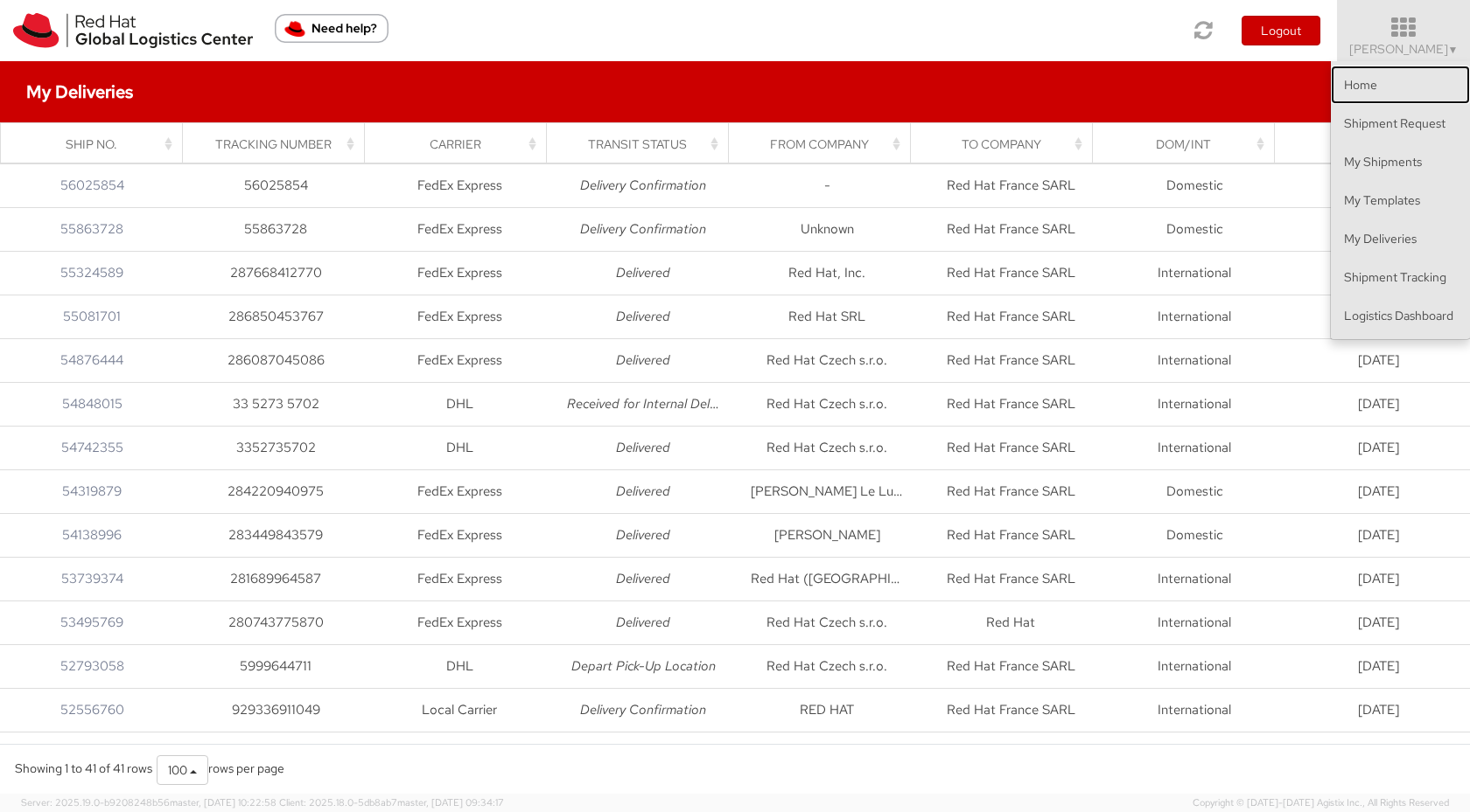
click at [1379, 92] on link "Home" at bounding box center [1400, 84] width 139 height 38
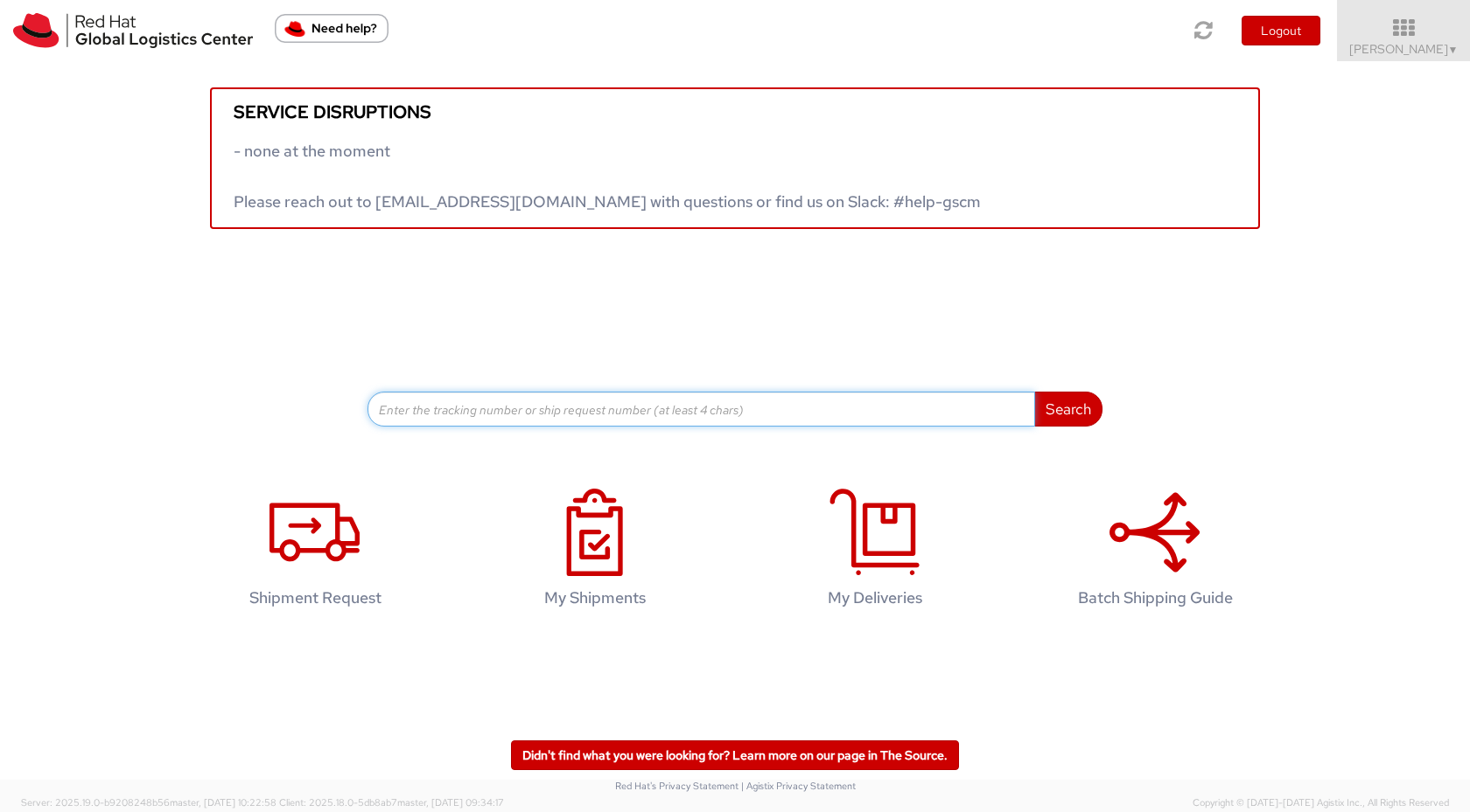
paste input "Track Shipment 56860429"
type input "Track Shipment 56860429"
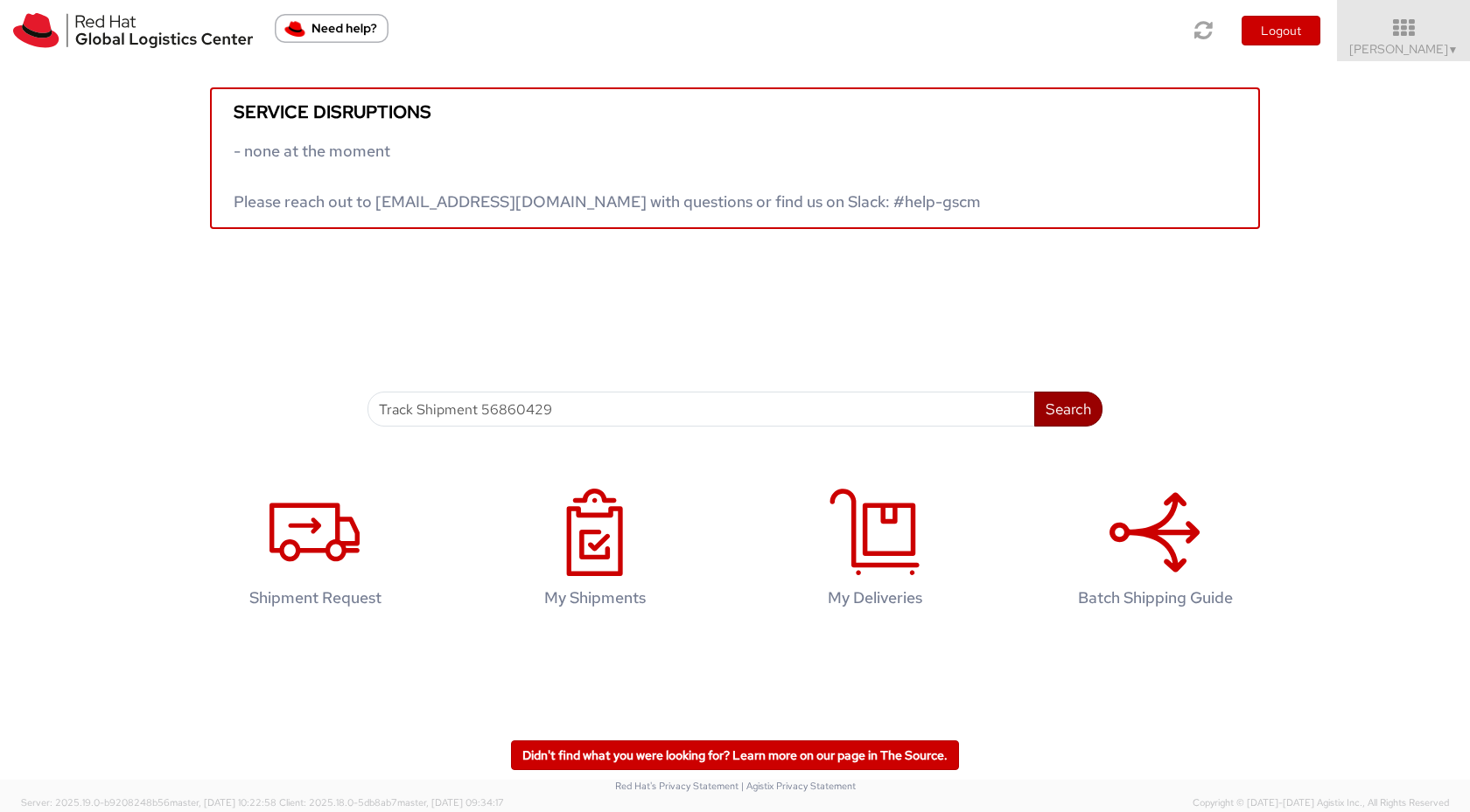
click at [1079, 408] on button "Search" at bounding box center [1068, 408] width 68 height 35
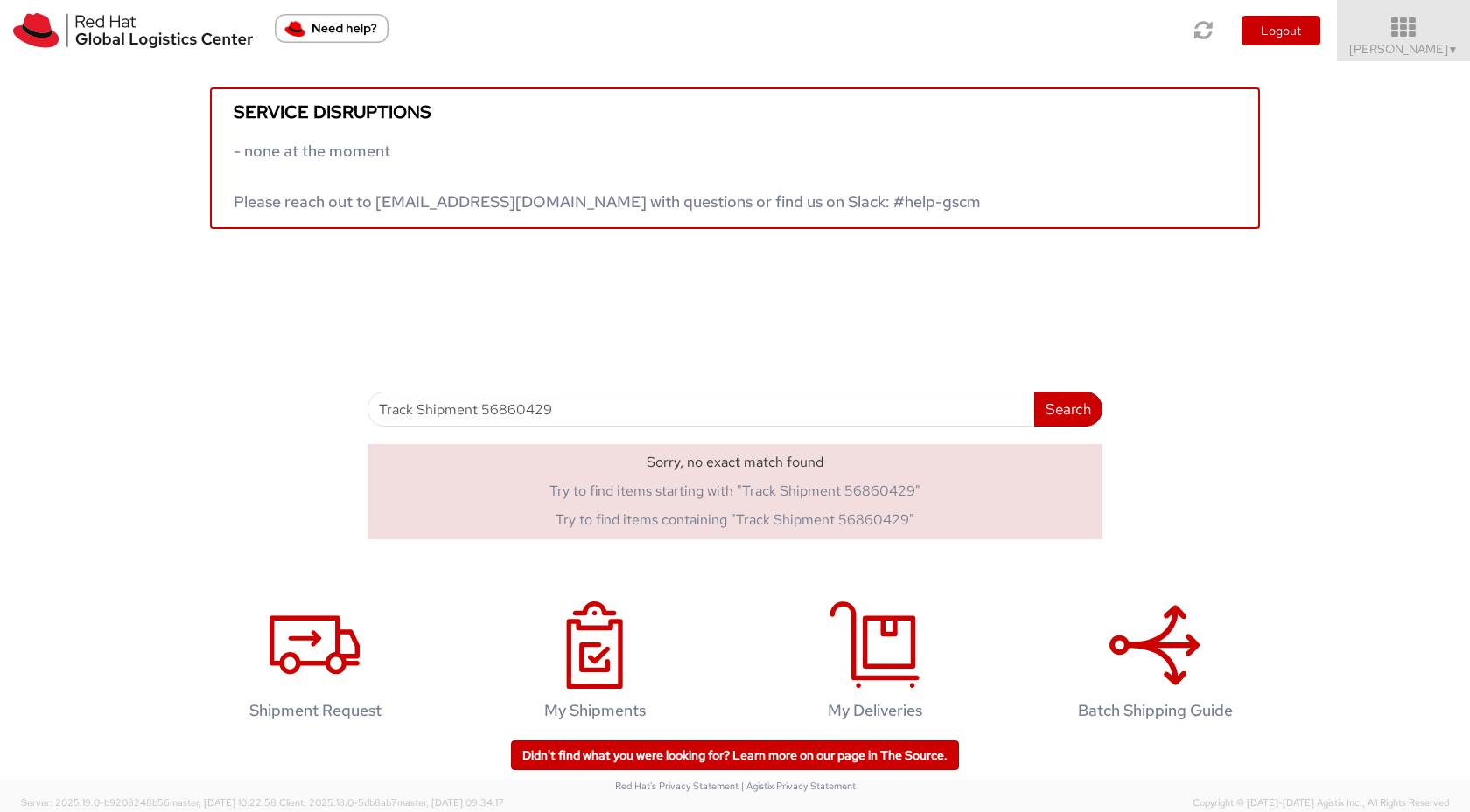
click at [1450, 50] on span "▼" at bounding box center [1453, 49] width 11 height 14
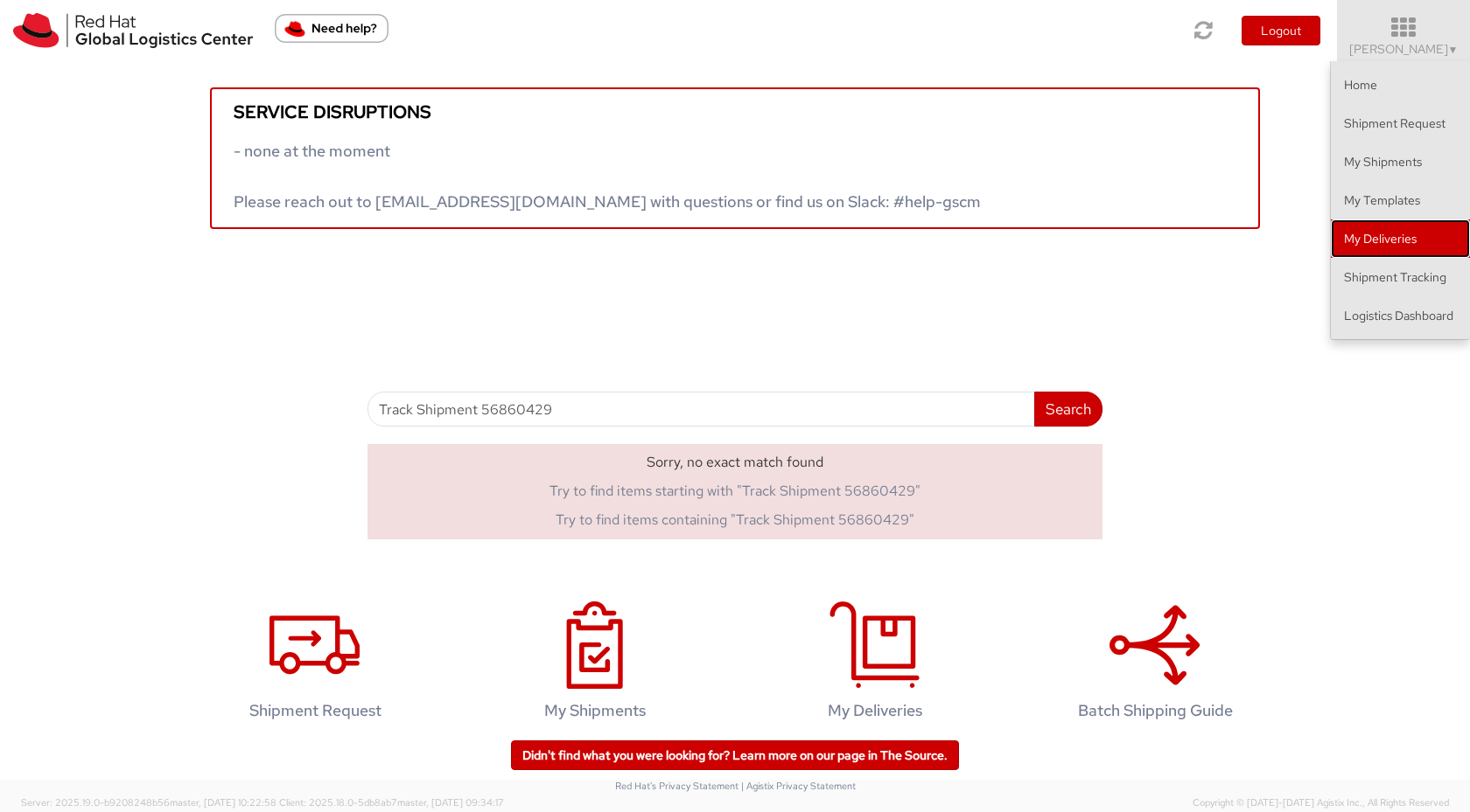
click at [1379, 248] on link "My Deliveries" at bounding box center [1400, 238] width 139 height 38
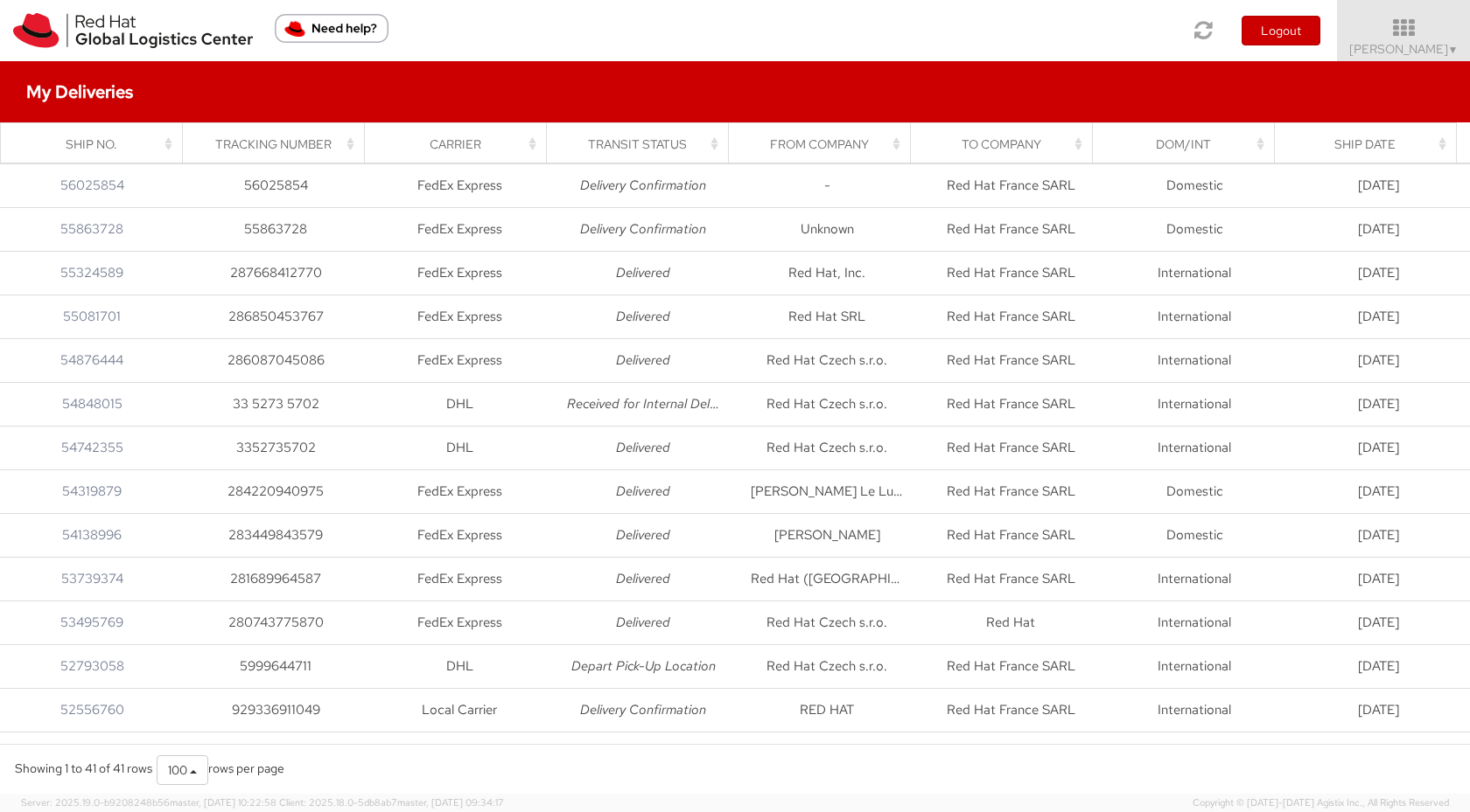
click at [1263, 145] on div "Dom/Int" at bounding box center [1189, 144] width 161 height 18
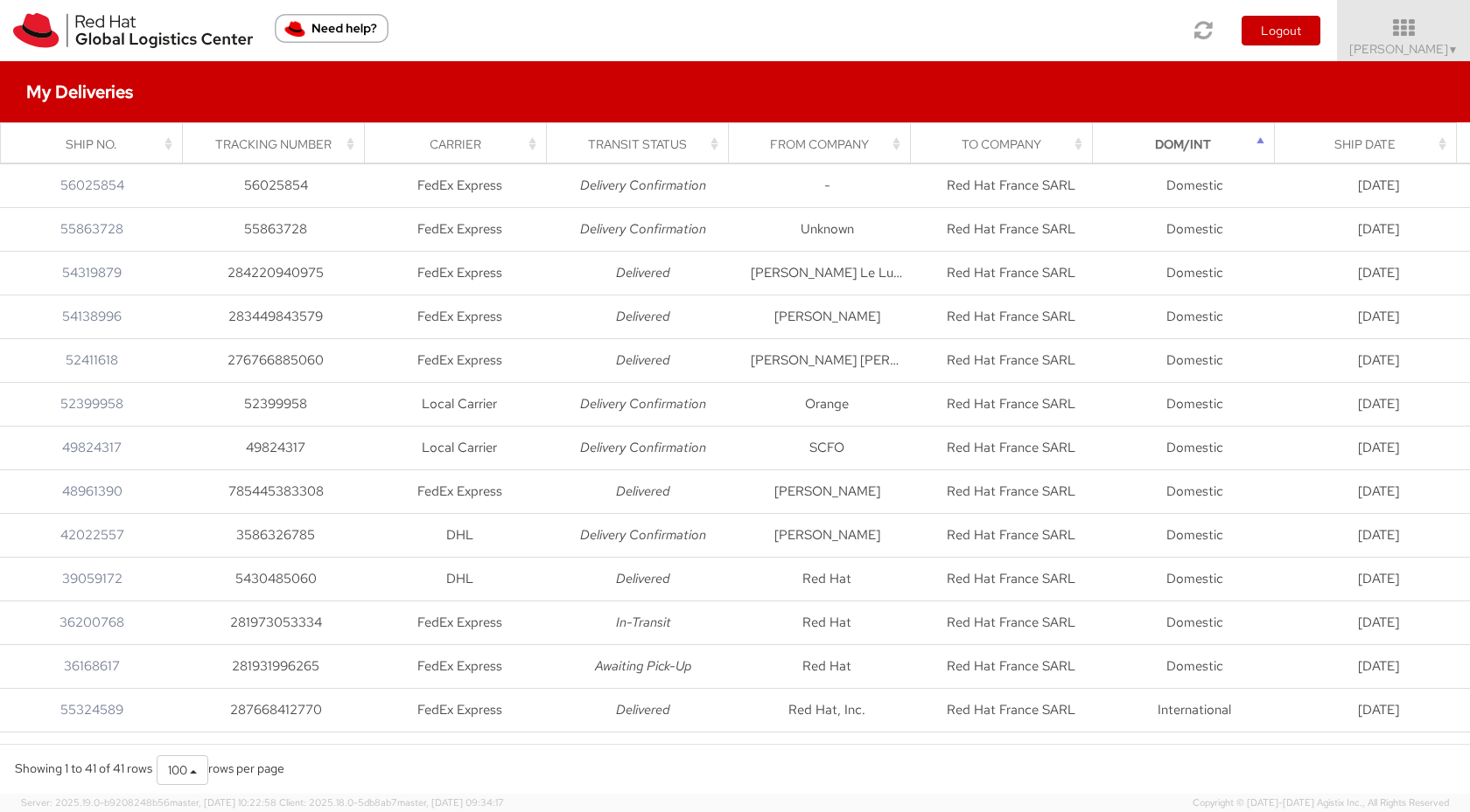
click at [893, 142] on div "From Company" at bounding box center [824, 144] width 161 height 18
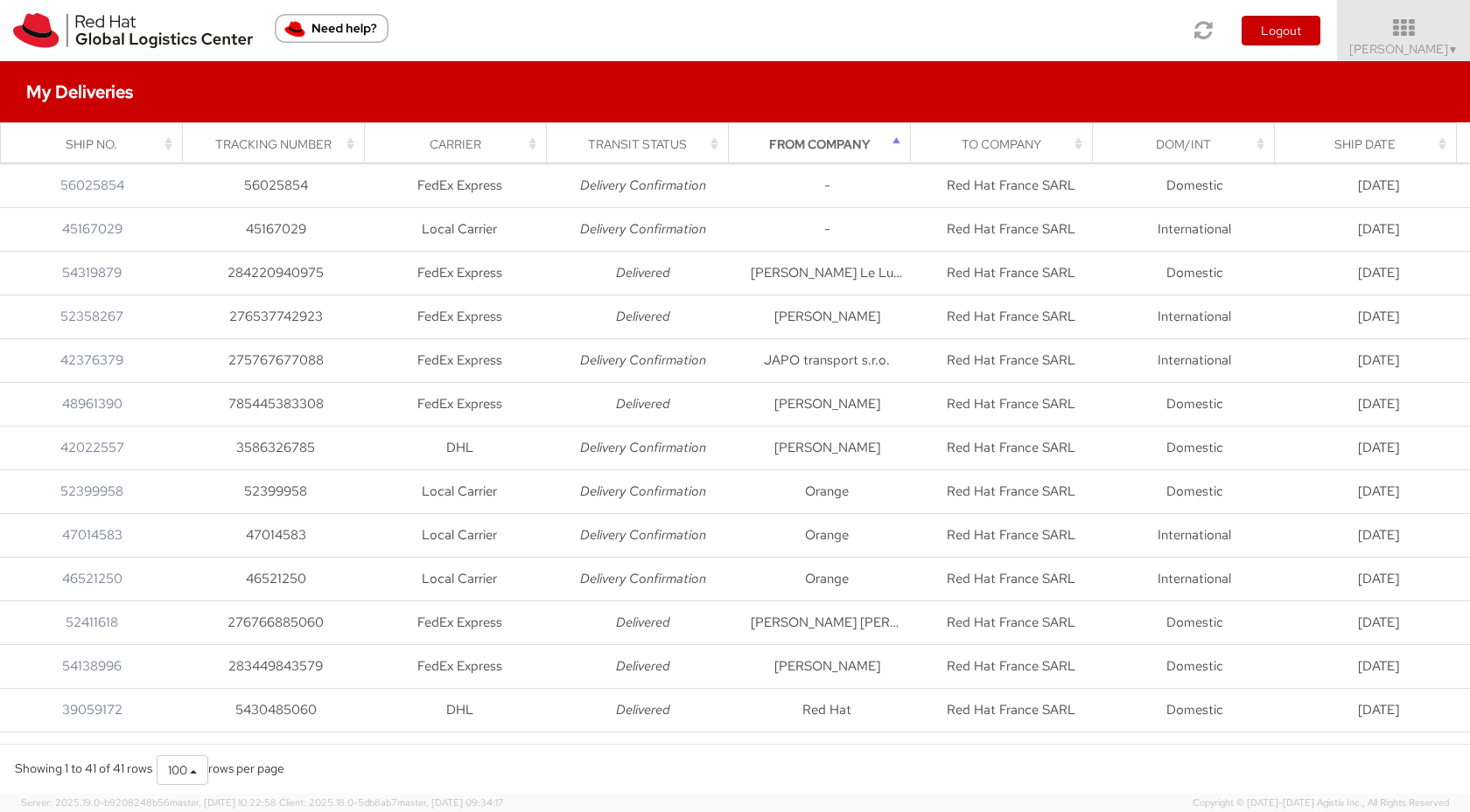
click at [312, 140] on div "Tracking Number" at bounding box center [278, 144] width 161 height 18
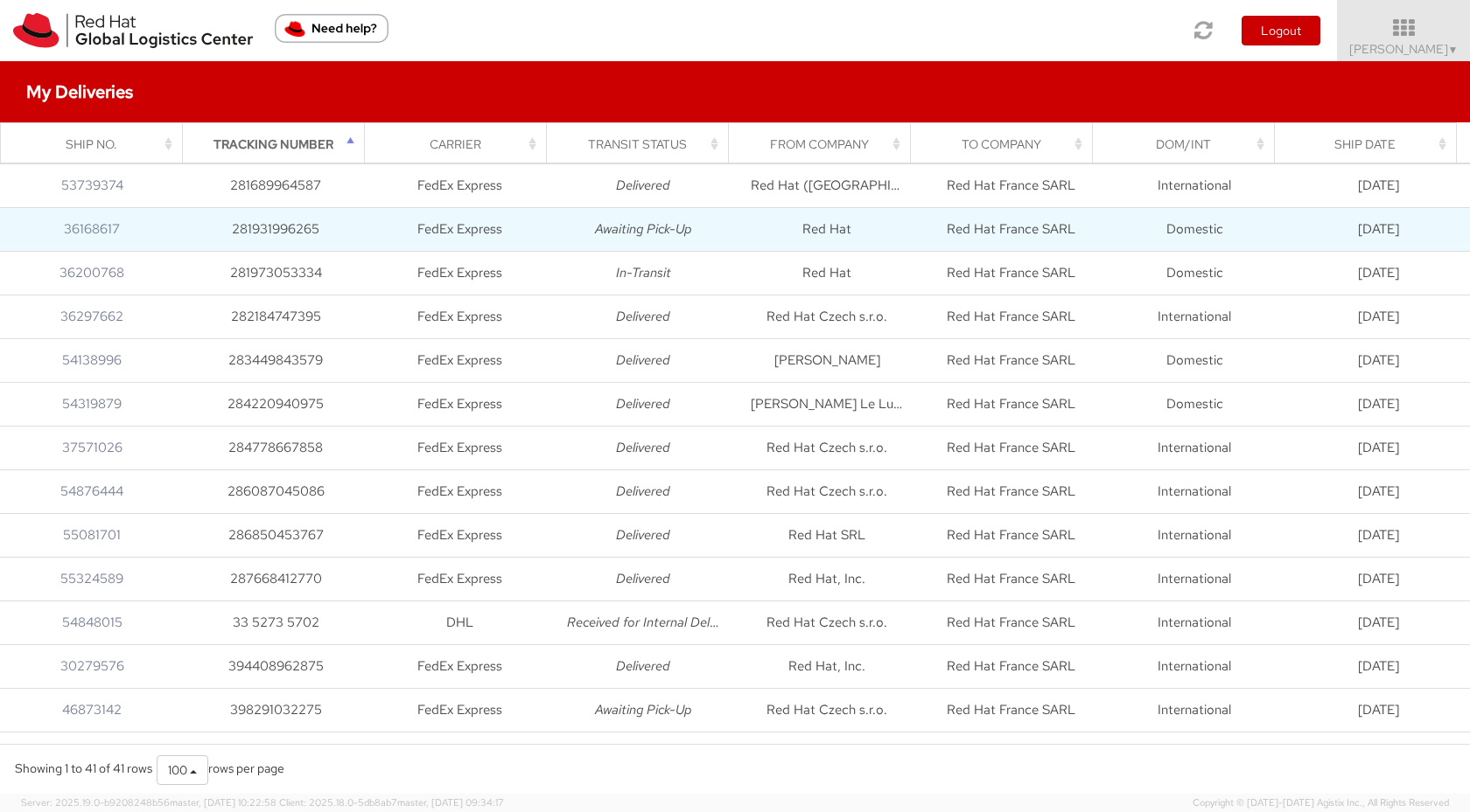
scroll to position [1213, 0]
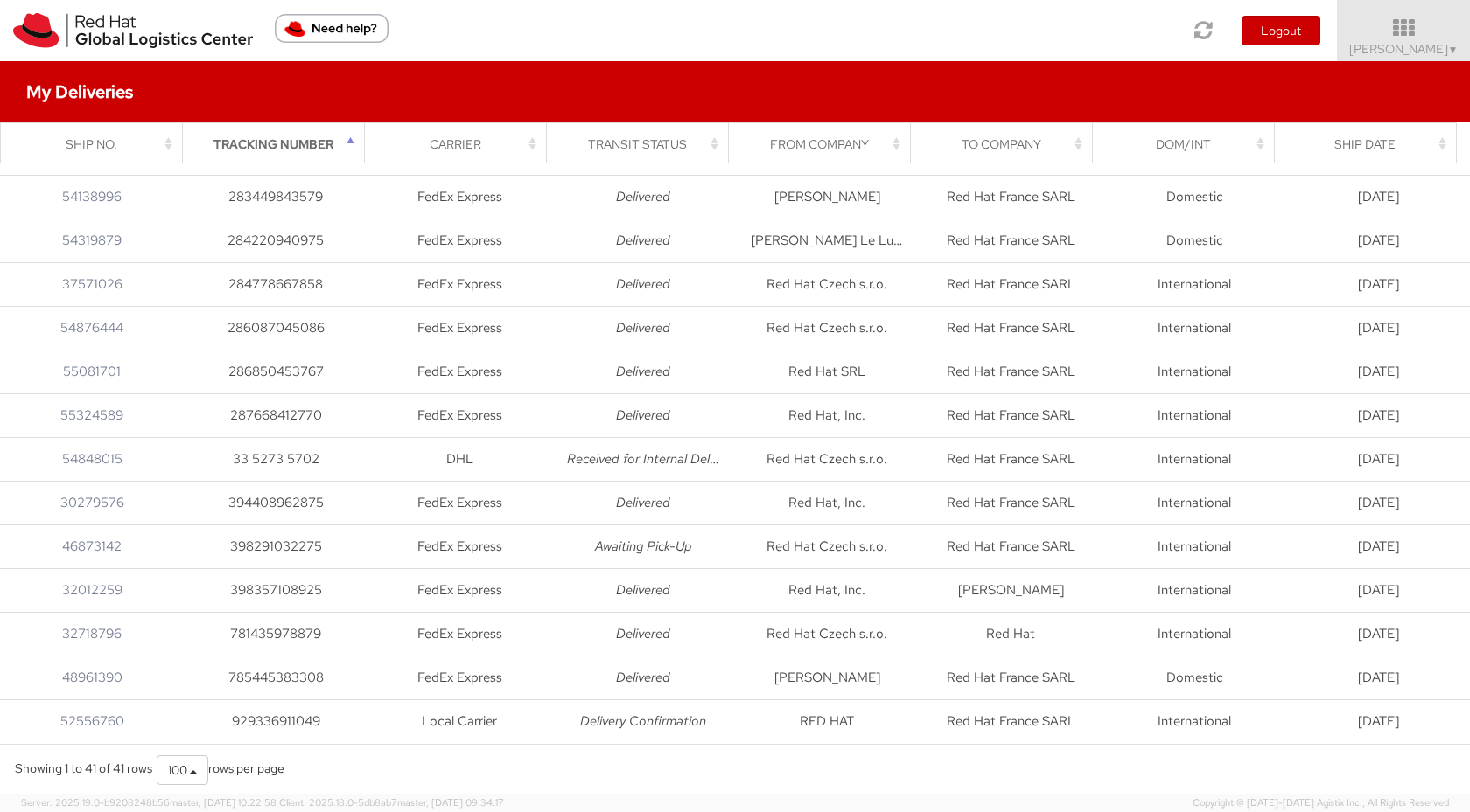
click at [103, 135] on div "Ship No." at bounding box center [97, 144] width 161 height 18
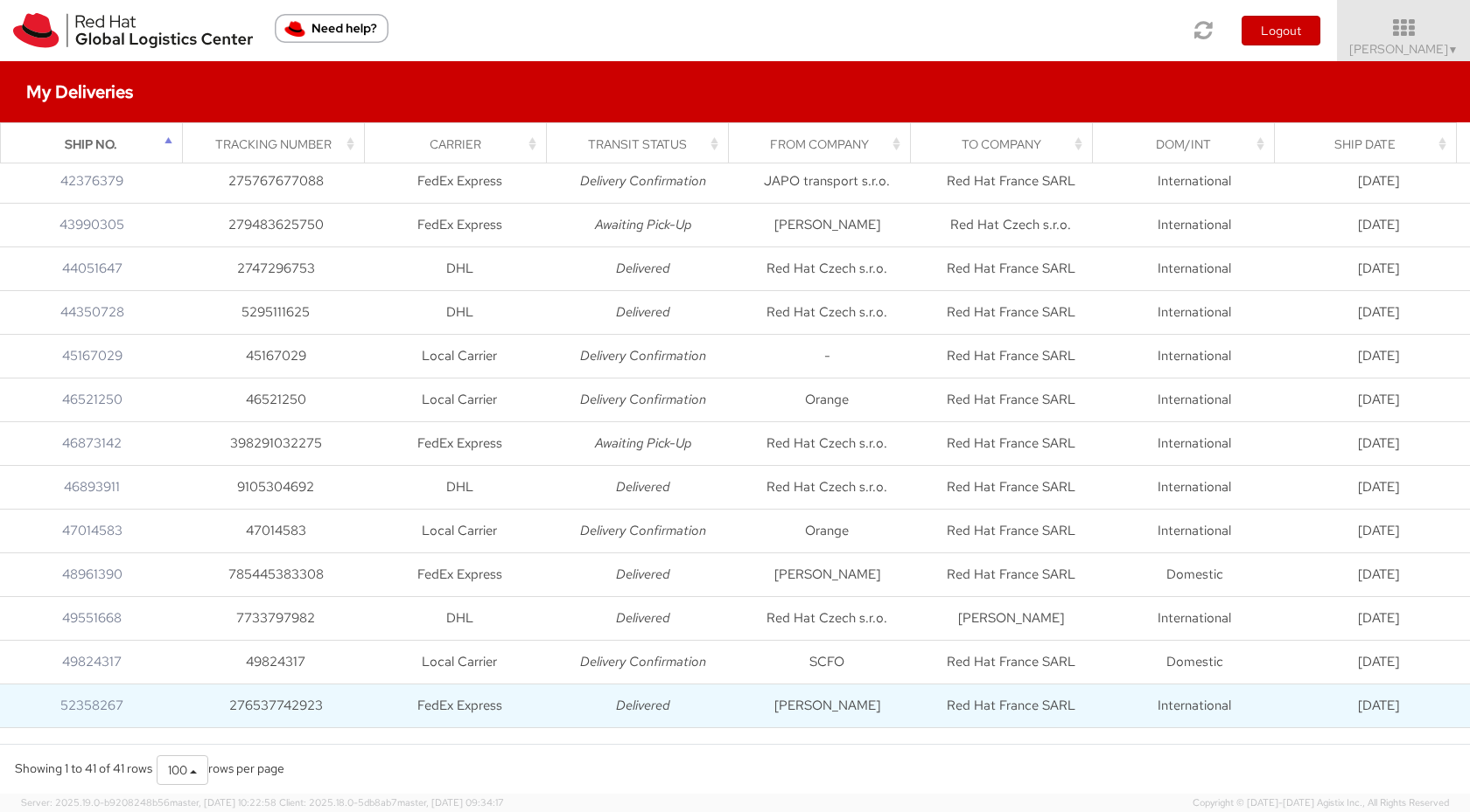
scroll to position [479, 0]
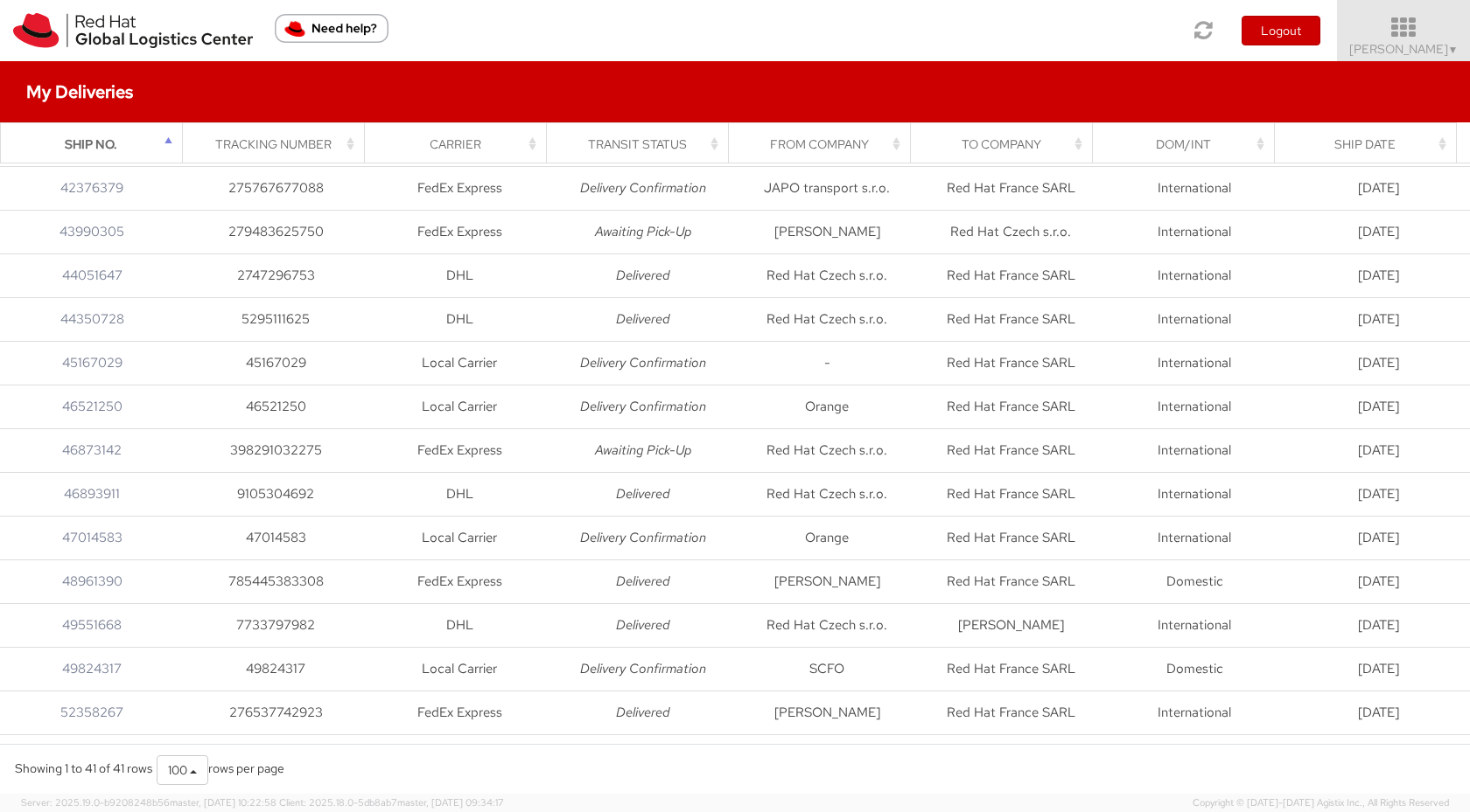
click at [1449, 46] on span "▼" at bounding box center [1453, 49] width 11 height 14
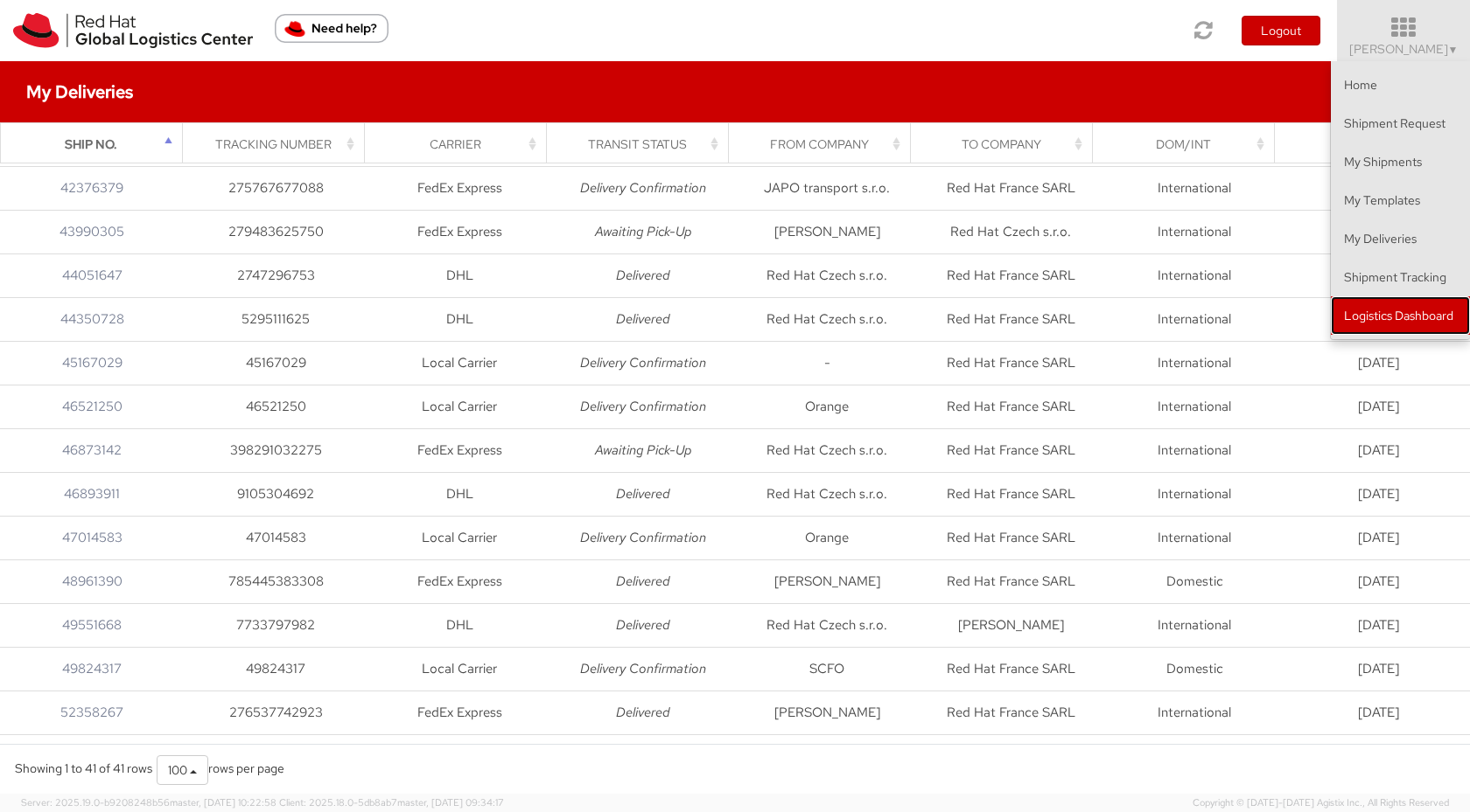
click at [1392, 320] on link "Logistics Dashboard" at bounding box center [1400, 315] width 139 height 38
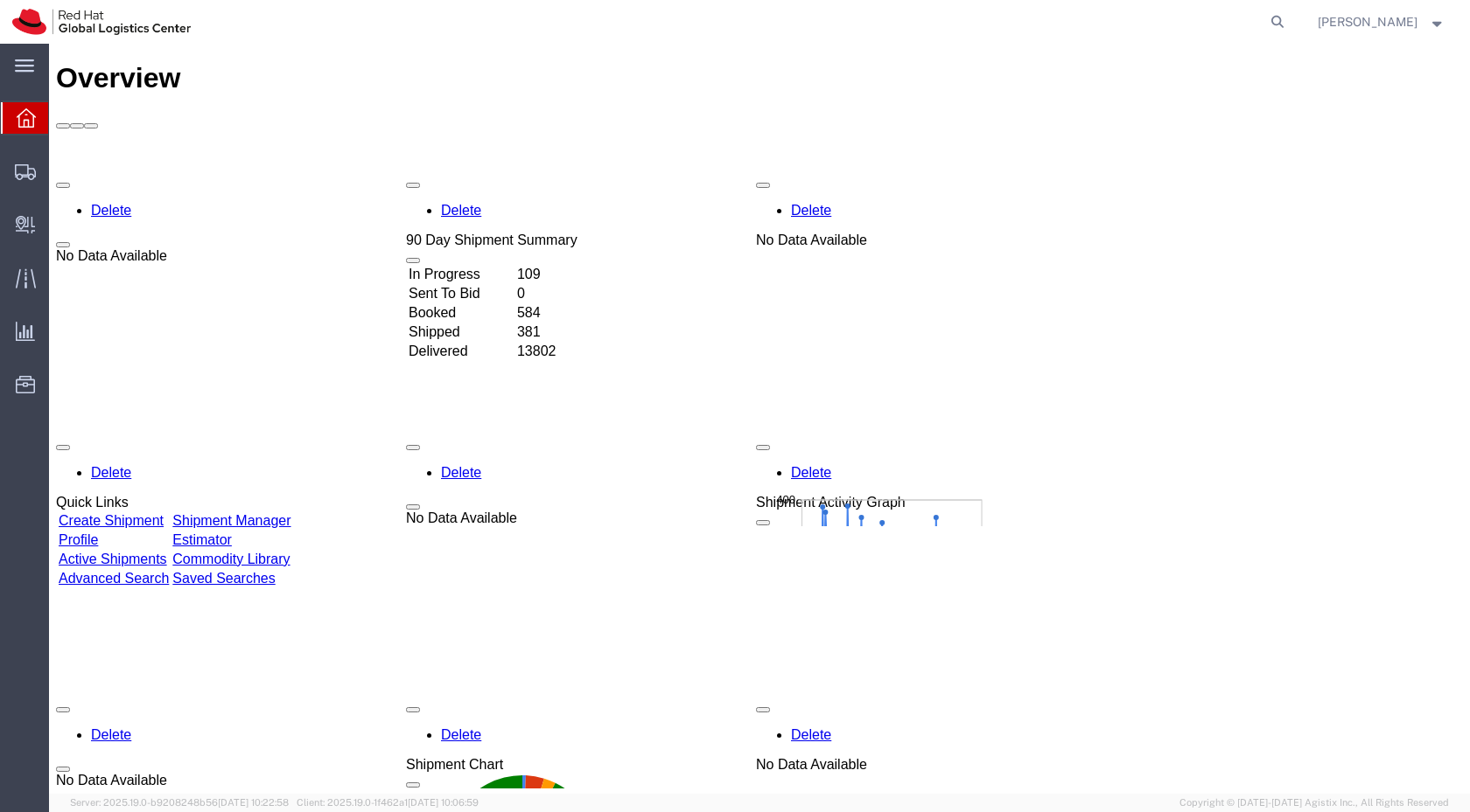
click at [23, 127] on div at bounding box center [26, 118] width 49 height 32
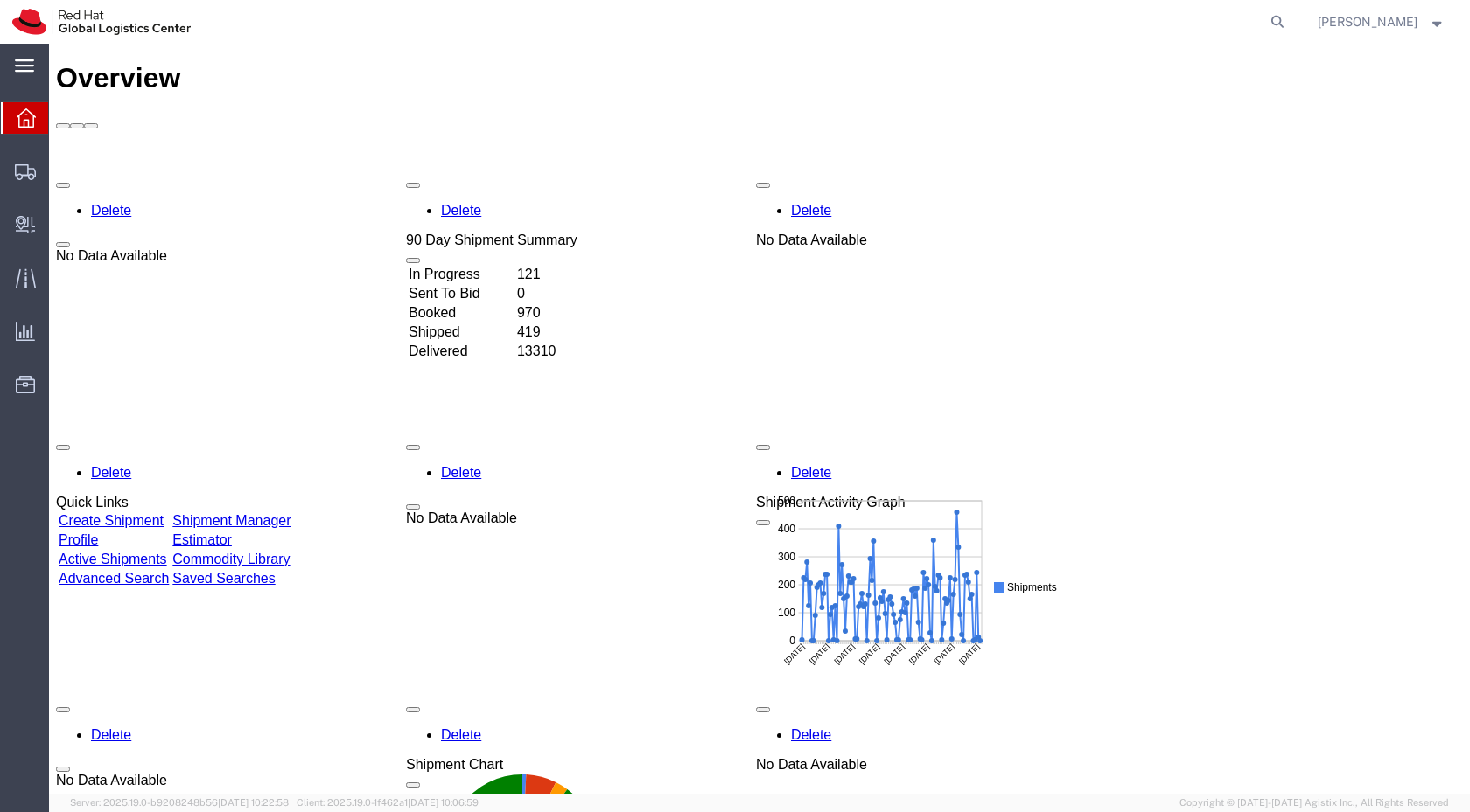
click at [32, 70] on icon at bounding box center [24, 65] width 19 height 12
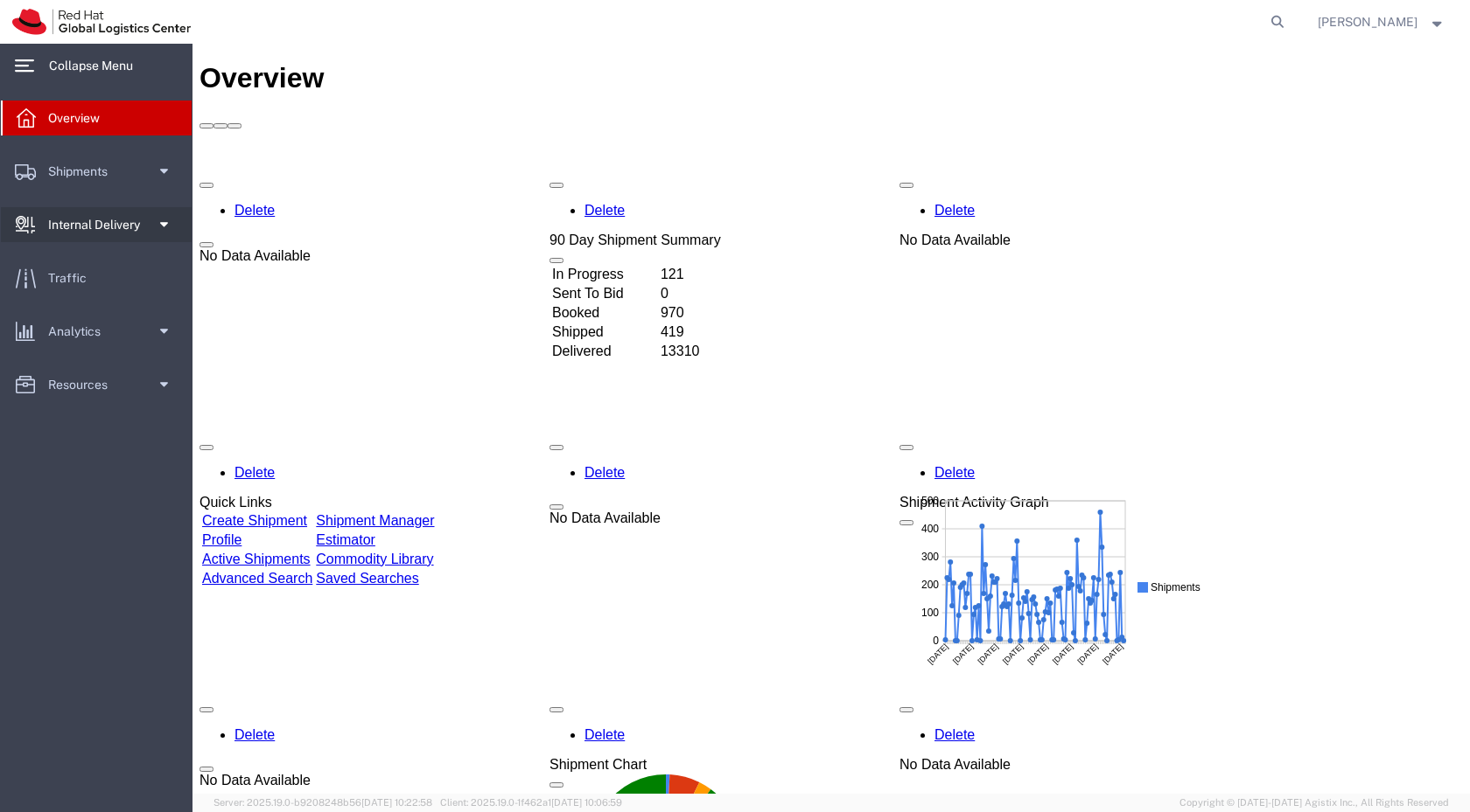
click at [165, 230] on span at bounding box center [162, 224] width 13 height 35
click at [89, 261] on span "Create Delivery" at bounding box center [99, 256] width 162 height 35
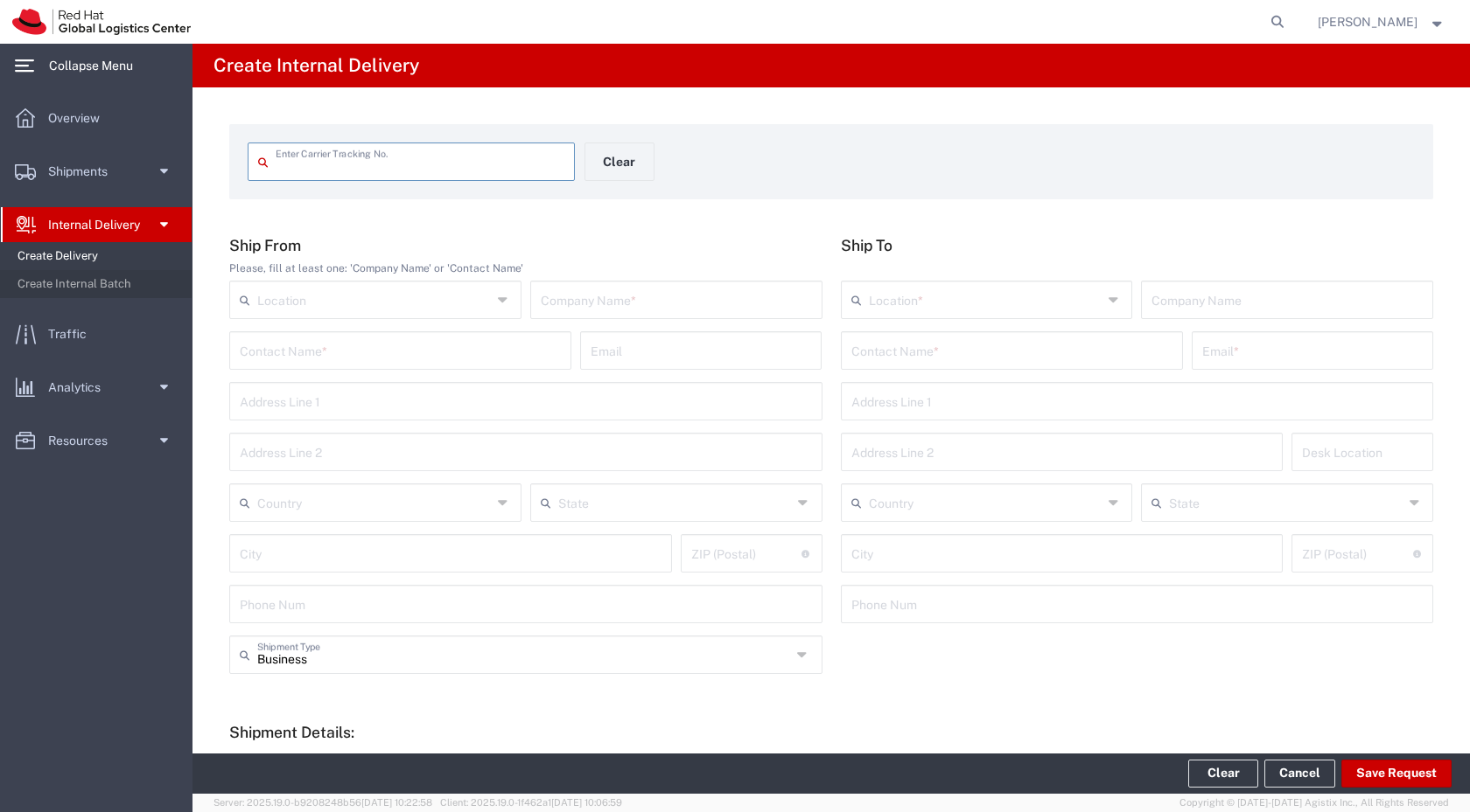
click at [429, 161] on input "text" at bounding box center [420, 160] width 288 height 31
type input "1305108302"
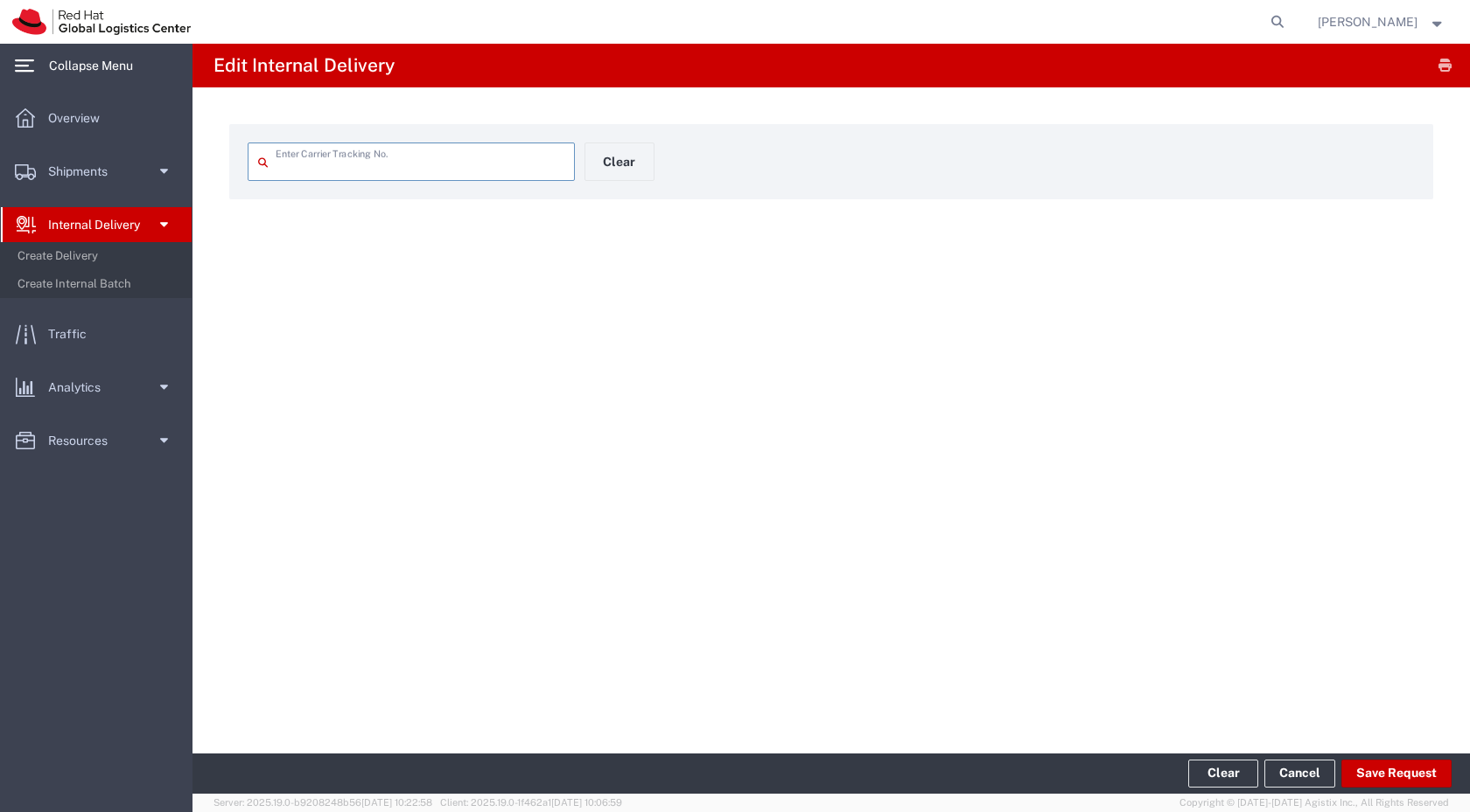
type input "1305108302"
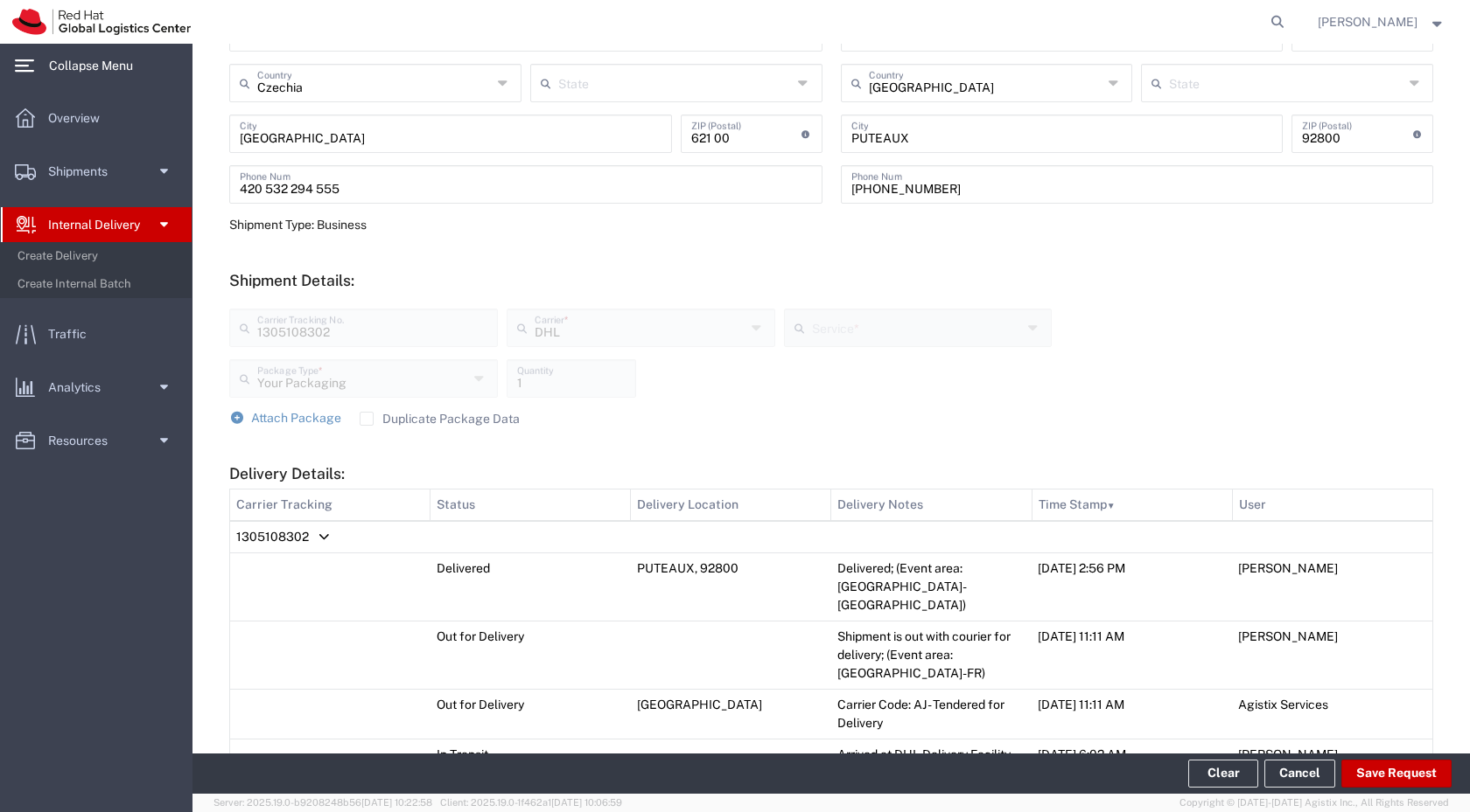
scroll to position [525, 0]
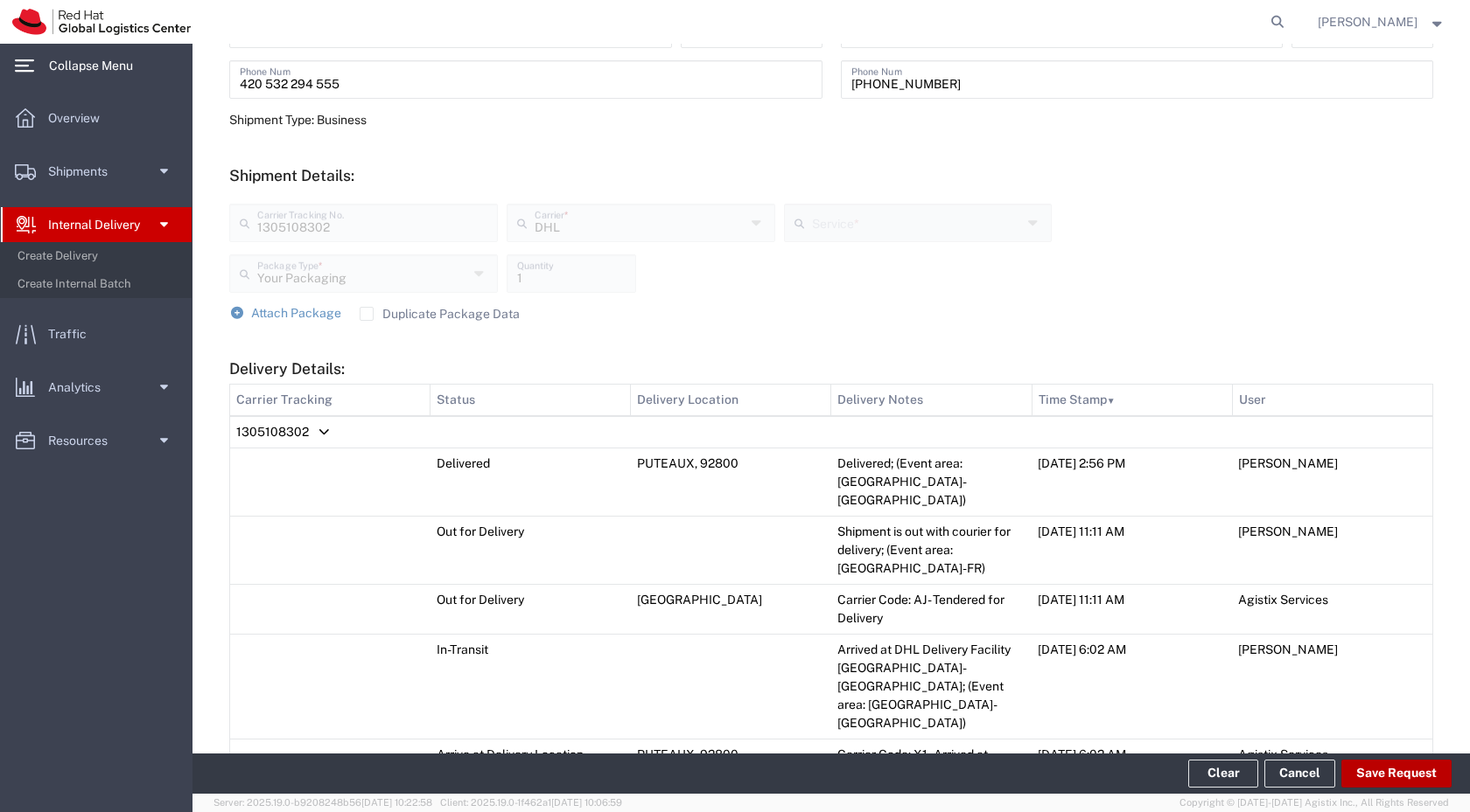
click at [1390, 776] on button "Save Request" at bounding box center [1397, 774] width 111 height 28
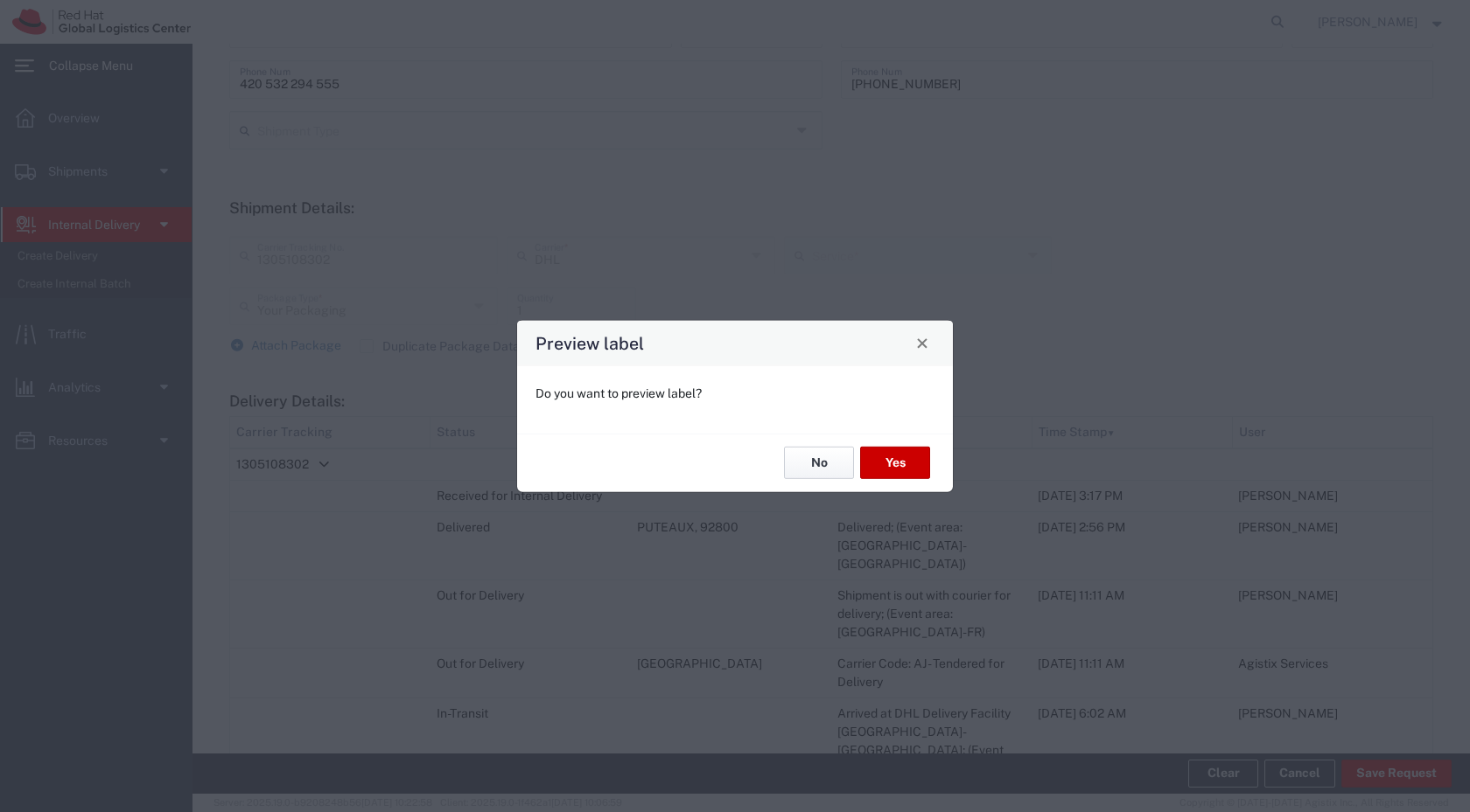
click at [809, 464] on button "No" at bounding box center [818, 463] width 70 height 33
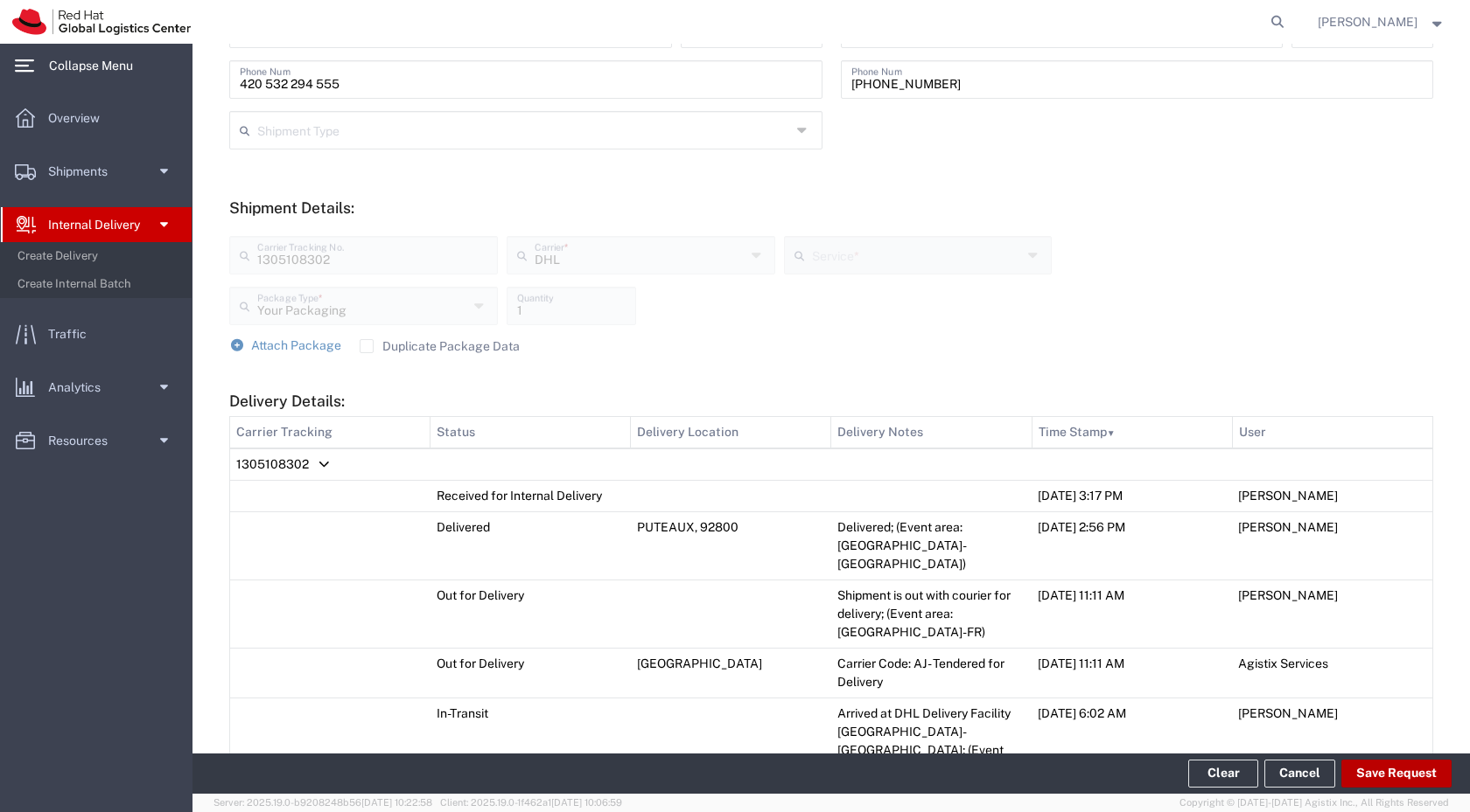
click at [1397, 771] on button "Save Request" at bounding box center [1397, 774] width 111 height 28
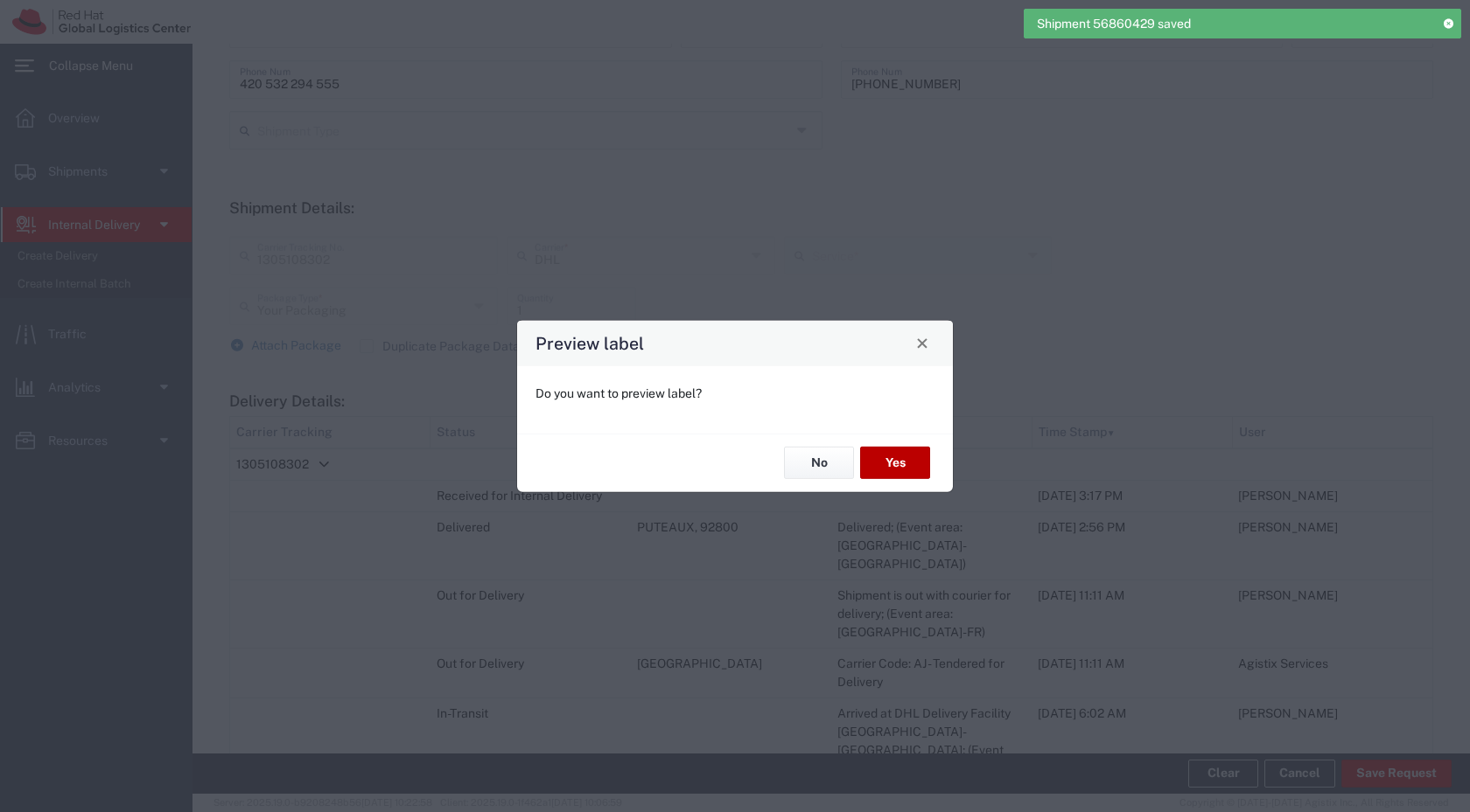
click at [905, 468] on button "Yes" at bounding box center [894, 463] width 70 height 33
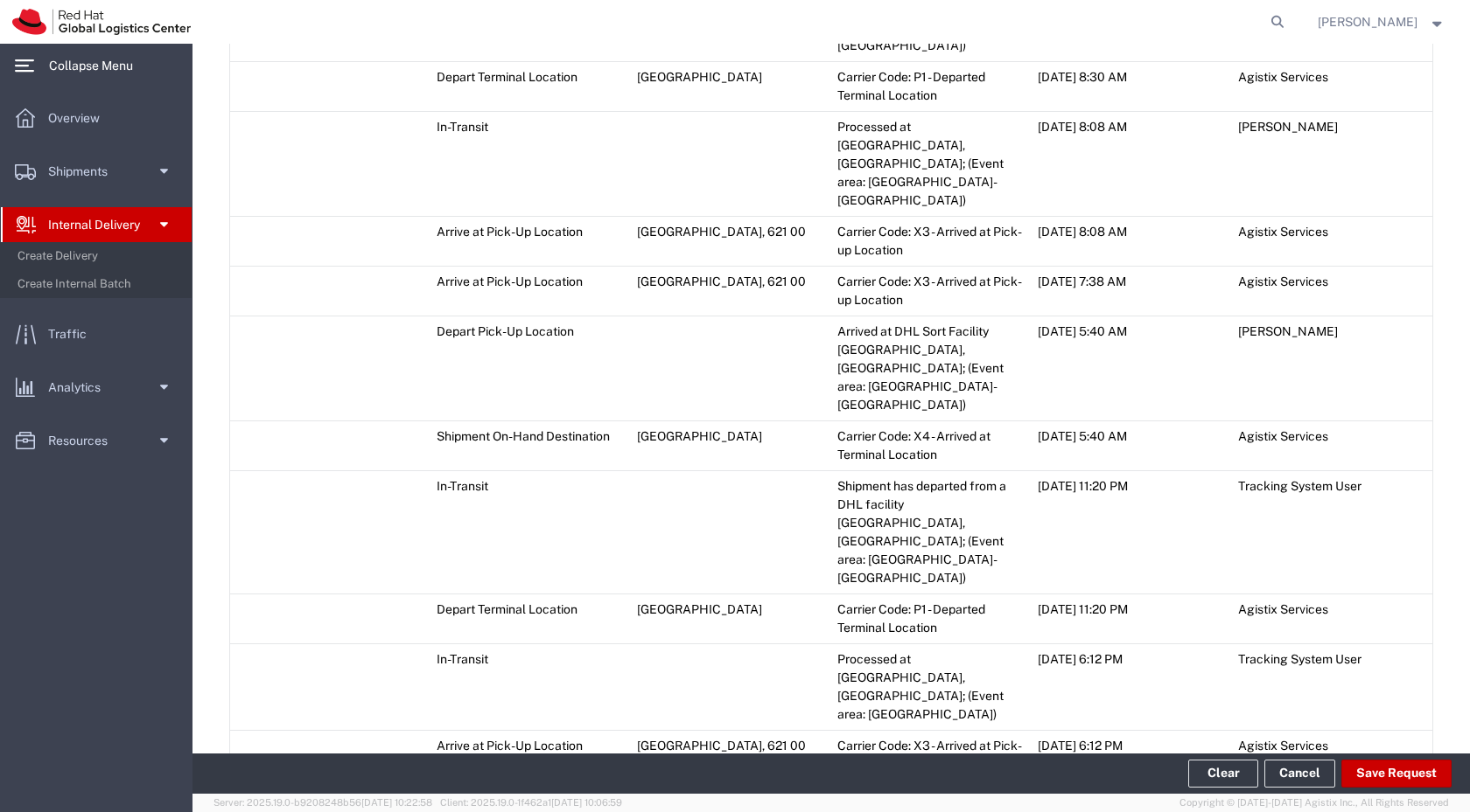
scroll to position [2466, 0]
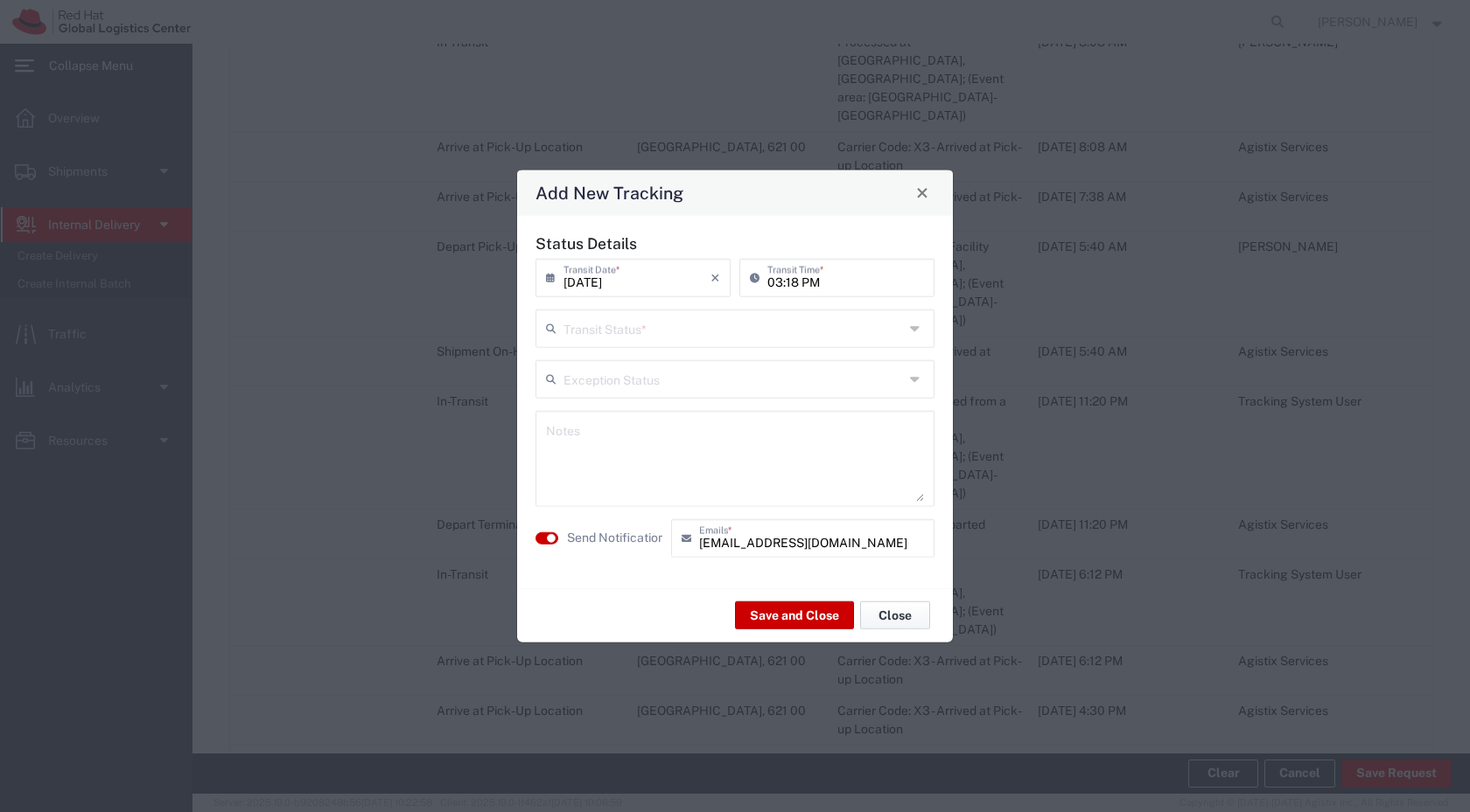
click at [903, 620] on button "Close" at bounding box center [894, 616] width 70 height 28
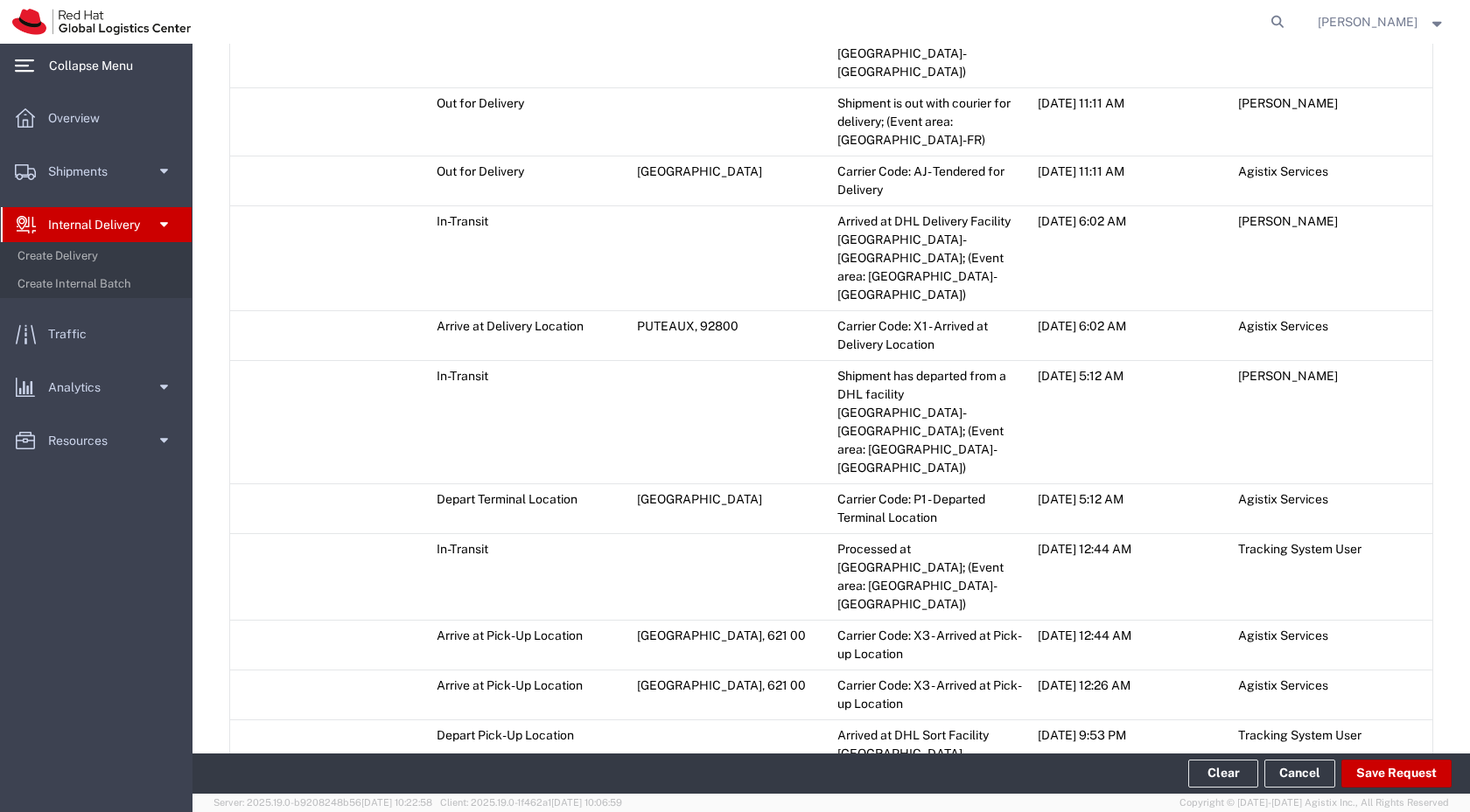
scroll to position [997, 0]
